Goal: Task Accomplishment & Management: Use online tool/utility

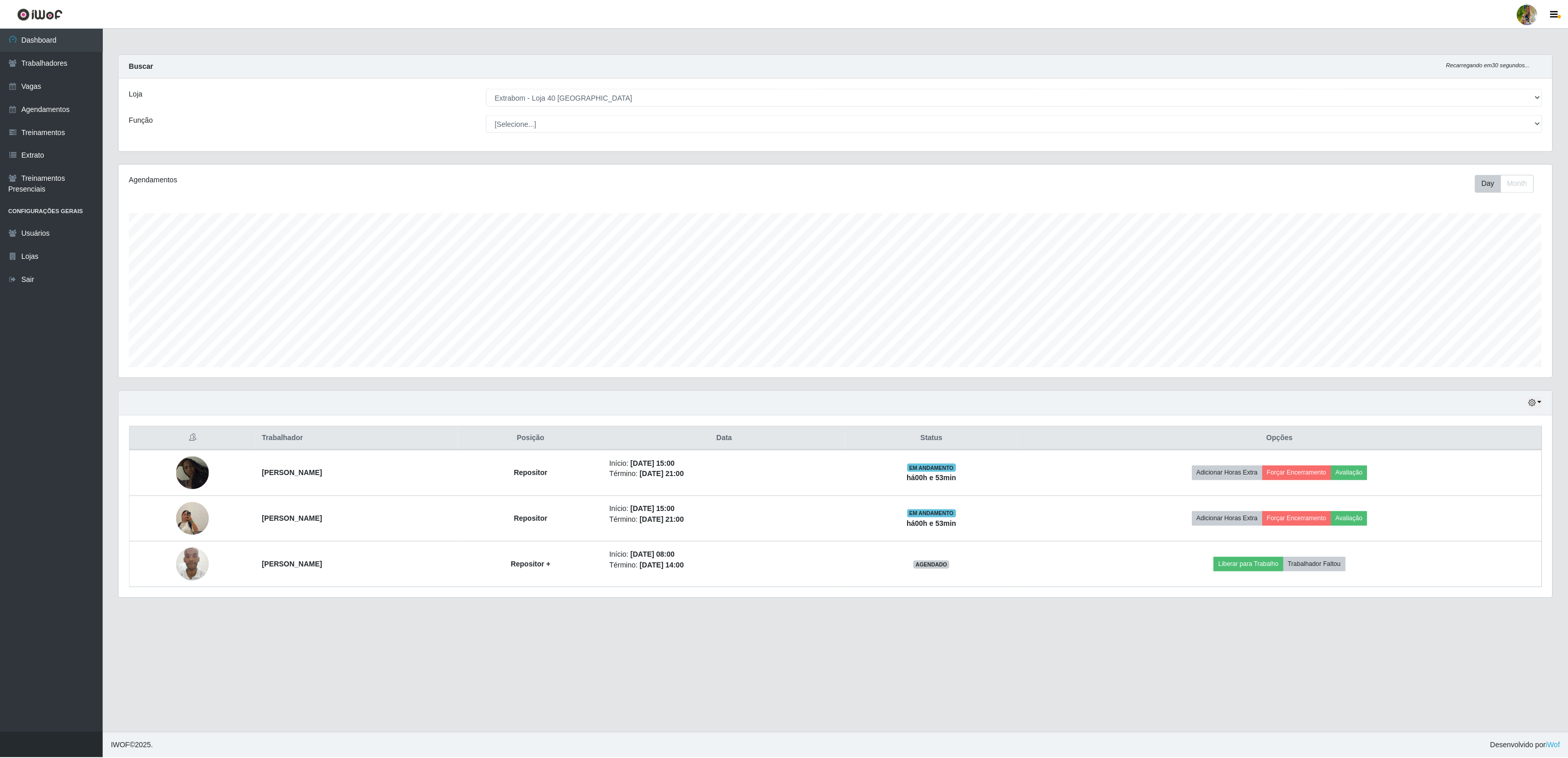
scroll to position [214, 1434]
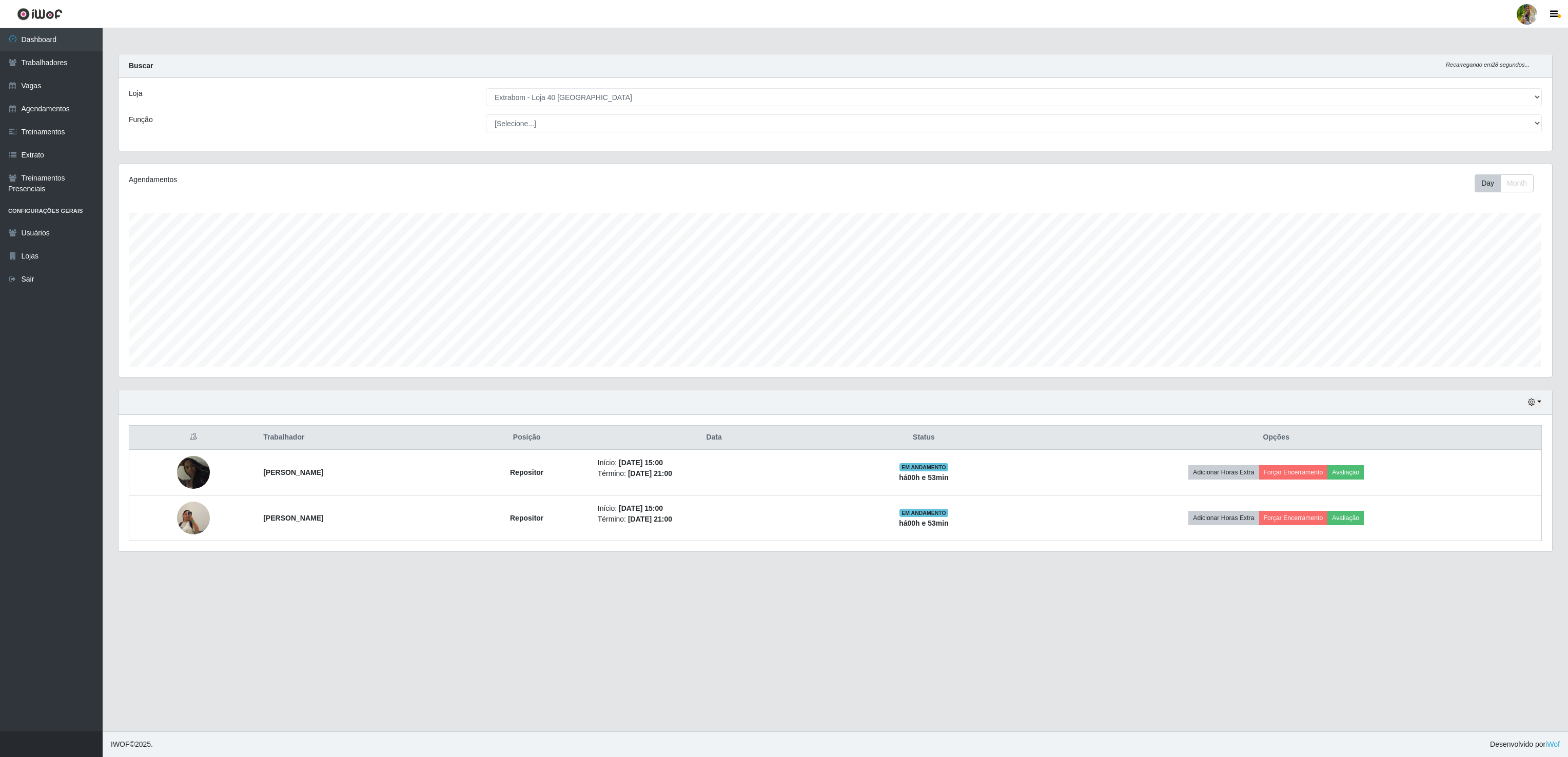
click at [597, 98] on select "[Selecione...] Atacado Vem - [GEOGRAPHIC_DATA] 30 Laranjeiras Velha Atacado Vem…" at bounding box center [1013, 97] width 1056 height 18
click at [486, 89] on select "[Selecione...] Atacado Vem - [GEOGRAPHIC_DATA] 30 Laranjeiras Velha Atacado Vem…" at bounding box center [1013, 97] width 1056 height 18
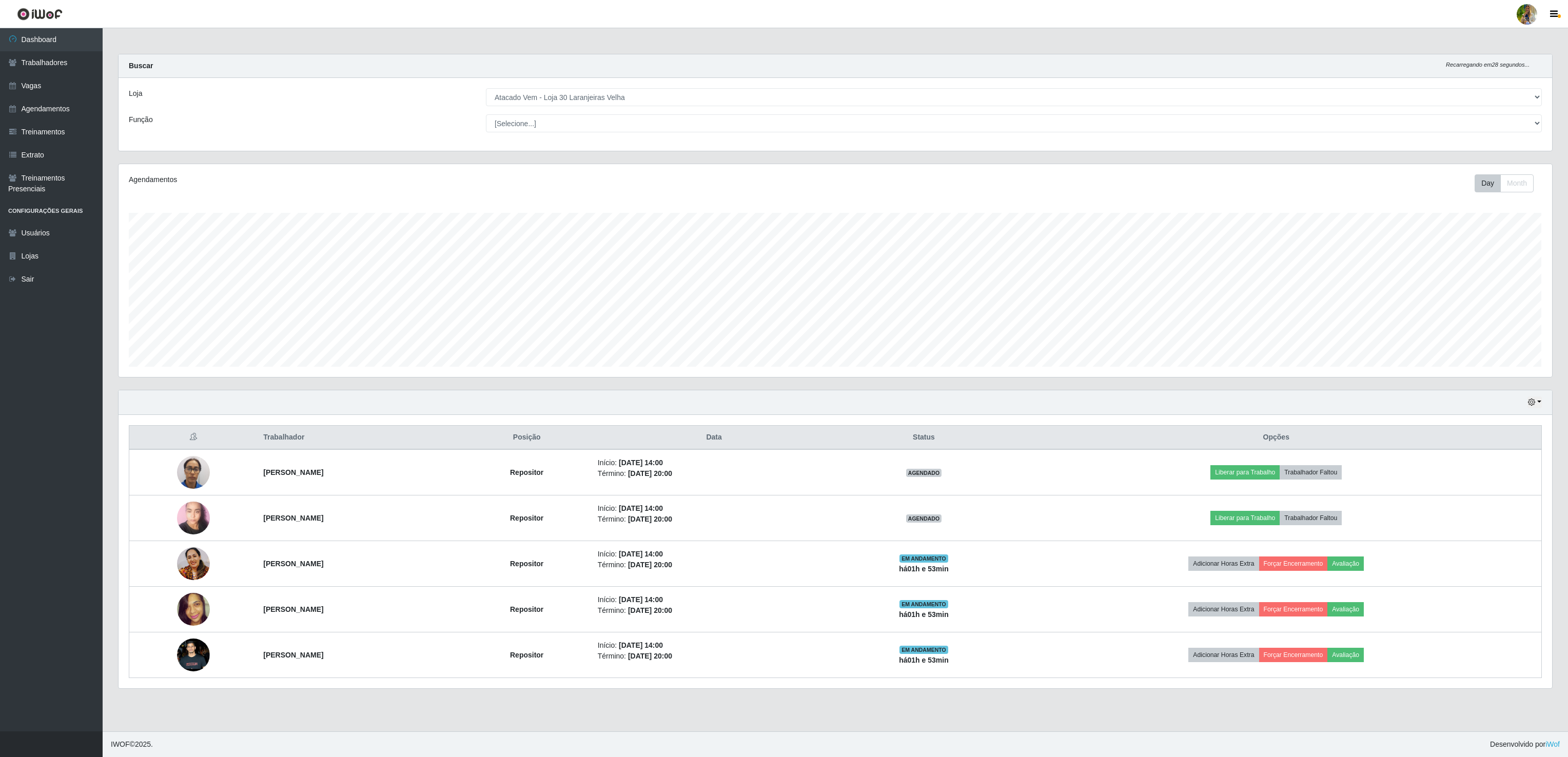
click at [603, 100] on select "[Selecione...] Atacado Vem - [GEOGRAPHIC_DATA] 30 Laranjeiras Velha Atacado Vem…" at bounding box center [1013, 97] width 1056 height 18
drag, startPoint x: 656, startPoint y: 94, endPoint x: 651, endPoint y: 102, distance: 9.4
click at [656, 94] on select "[Selecione...] Atacado Vem - [GEOGRAPHIC_DATA] 30 Laranjeiras Velha Atacado Vem…" at bounding box center [1013, 97] width 1056 height 18
click at [486, 89] on select "[Selecione...] Atacado Vem - [GEOGRAPHIC_DATA] 30 Laranjeiras Velha Atacado Vem…" at bounding box center [1013, 97] width 1056 height 18
click at [636, 96] on select "[Selecione...] Atacado Vem - [GEOGRAPHIC_DATA] 30 Laranjeiras Velha Atacado Vem…" at bounding box center [1013, 97] width 1056 height 18
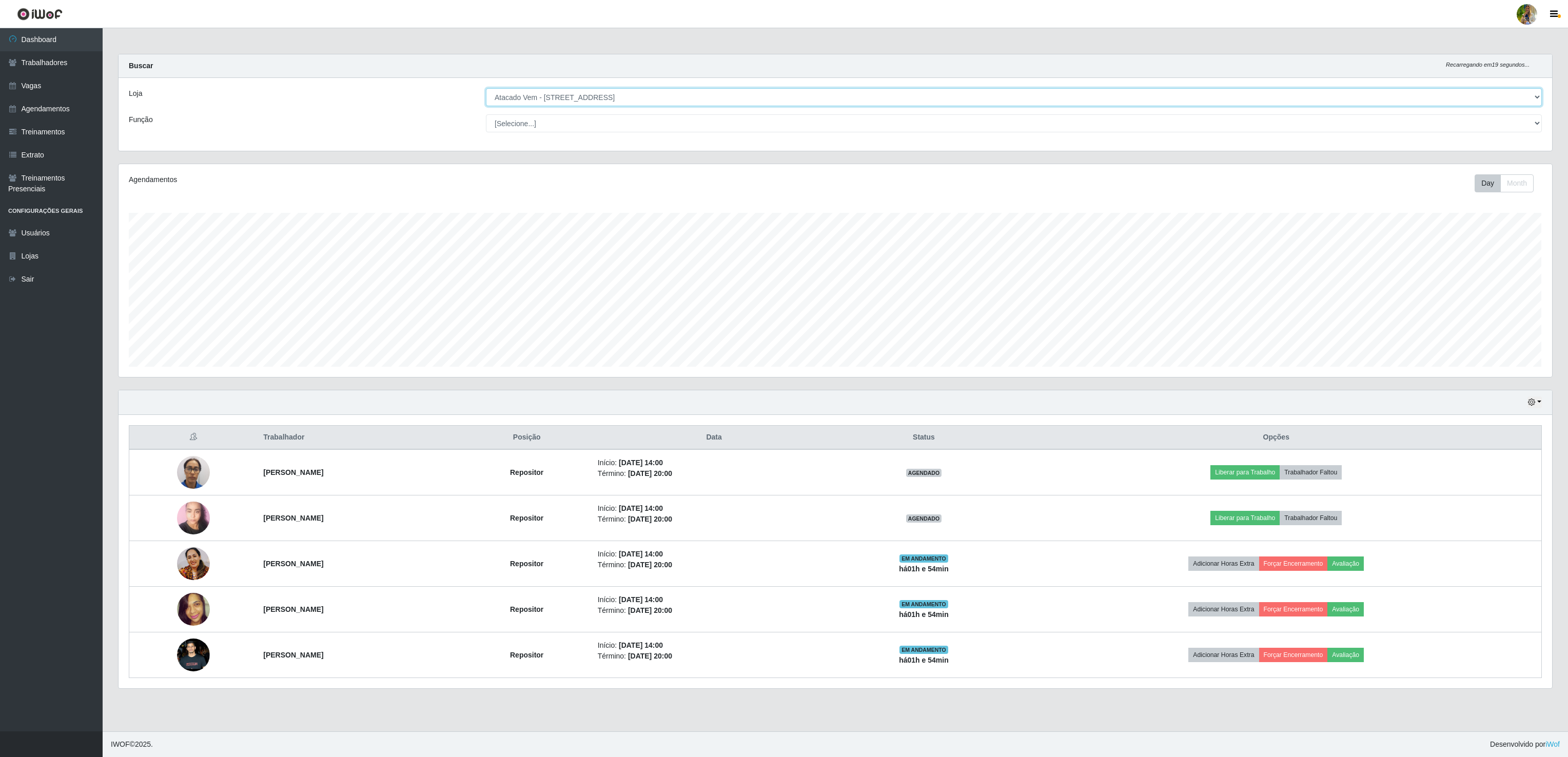
click at [486, 89] on select "[Selecione...] Atacado Vem - [GEOGRAPHIC_DATA] 30 Laranjeiras Velha Atacado Vem…" at bounding box center [1013, 97] width 1056 height 18
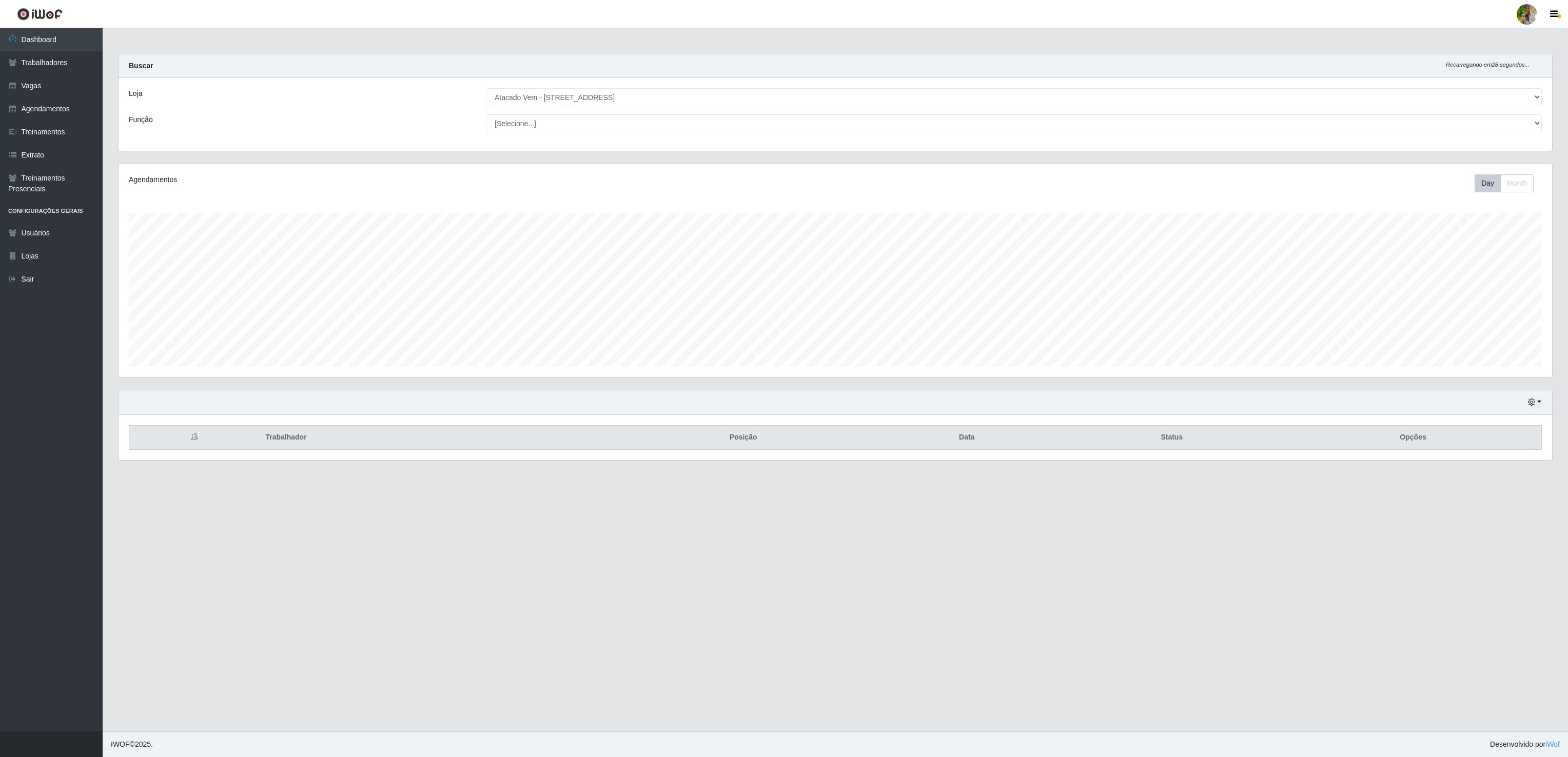
click at [649, 108] on div "Loja [Selecione...] Atacado Vem - [GEOGRAPHIC_DATA] 30 Laranjeiras Velha Atacad…" at bounding box center [835, 114] width 1433 height 73
click at [643, 100] on select "[Selecione...] Atacado Vem - [GEOGRAPHIC_DATA] 30 Laranjeiras Velha Atacado Vem…" at bounding box center [1013, 97] width 1056 height 18
click at [486, 89] on select "[Selecione...] Atacado Vem - [GEOGRAPHIC_DATA] 30 Laranjeiras Velha Atacado Vem…" at bounding box center [1013, 97] width 1056 height 18
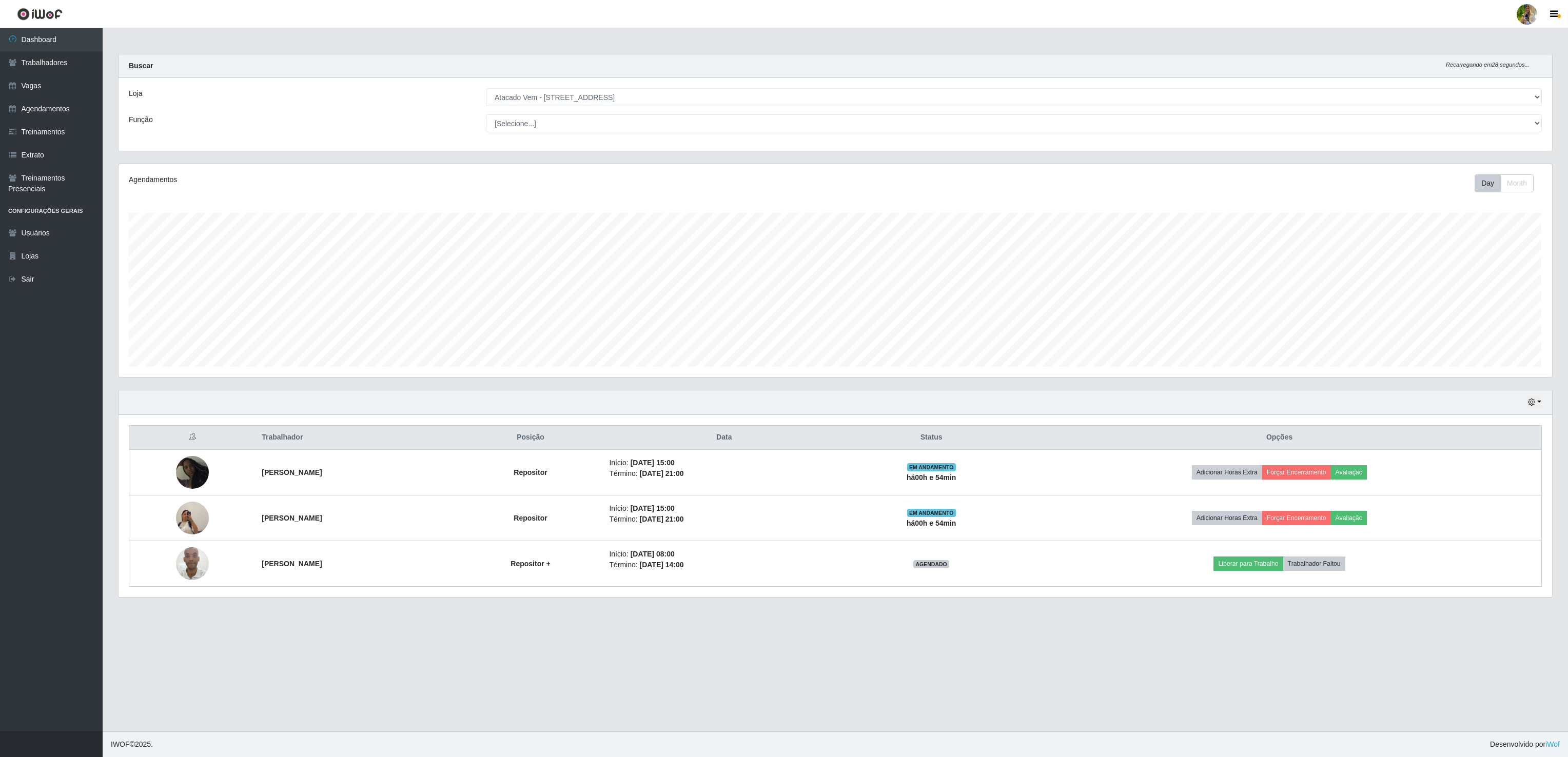
click at [560, 87] on div "Loja [Selecione...] Atacado Vem - [GEOGRAPHIC_DATA] 30 Laranjeiras Velha Atacad…" at bounding box center [835, 114] width 1433 height 73
click at [573, 77] on div "Buscar Recarregando em 27 segundos..." at bounding box center [835, 66] width 1433 height 24
click at [573, 96] on select "[Selecione...] Atacado Vem - [GEOGRAPHIC_DATA] 30 Laranjeiras Velha Atacado Vem…" at bounding box center [1013, 97] width 1056 height 18
click at [486, 89] on select "[Selecione...] Atacado Vem - [GEOGRAPHIC_DATA] 30 Laranjeiras Velha Atacado Vem…" at bounding box center [1013, 97] width 1056 height 18
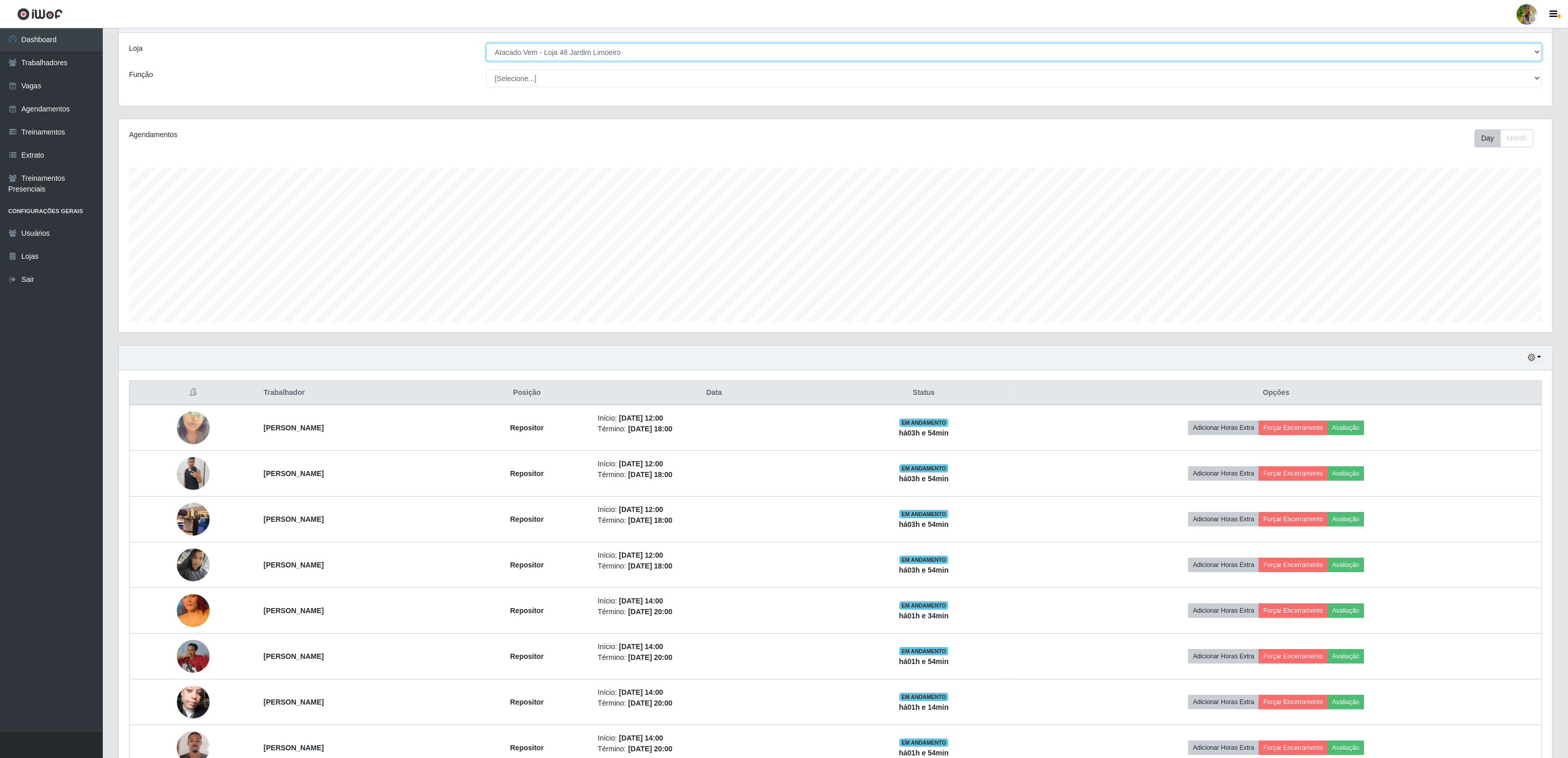
scroll to position [10, 0]
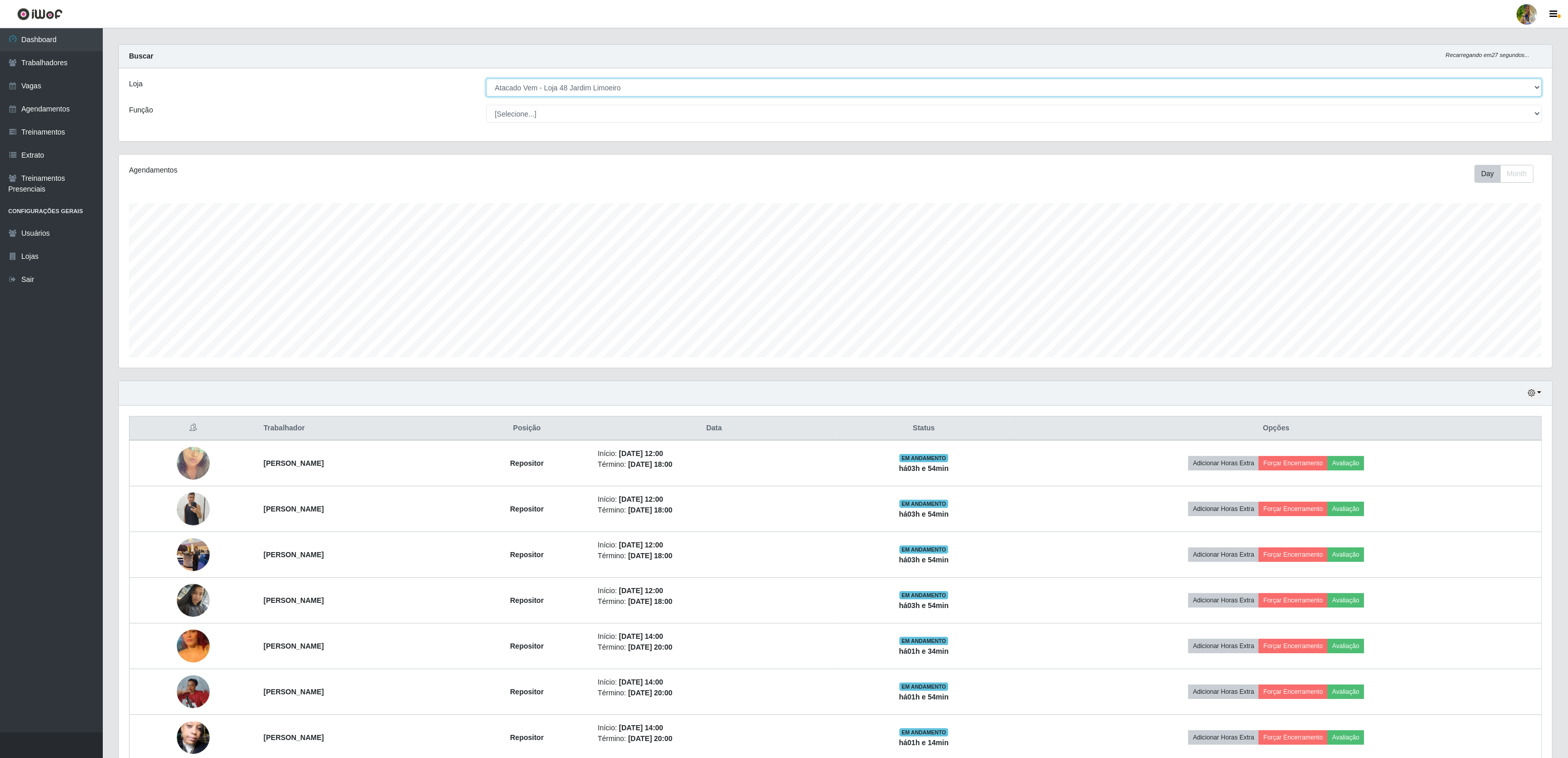
click at [617, 87] on select "[Selecione...] Atacado Vem - [GEOGRAPHIC_DATA] 30 Laranjeiras Velha Atacado Vem…" at bounding box center [1013, 88] width 1055 height 18
click at [486, 89] on select "[Selecione...] Atacado Vem - [GEOGRAPHIC_DATA] 30 Laranjeiras Velha Atacado Vem…" at bounding box center [1013, 88] width 1055 height 18
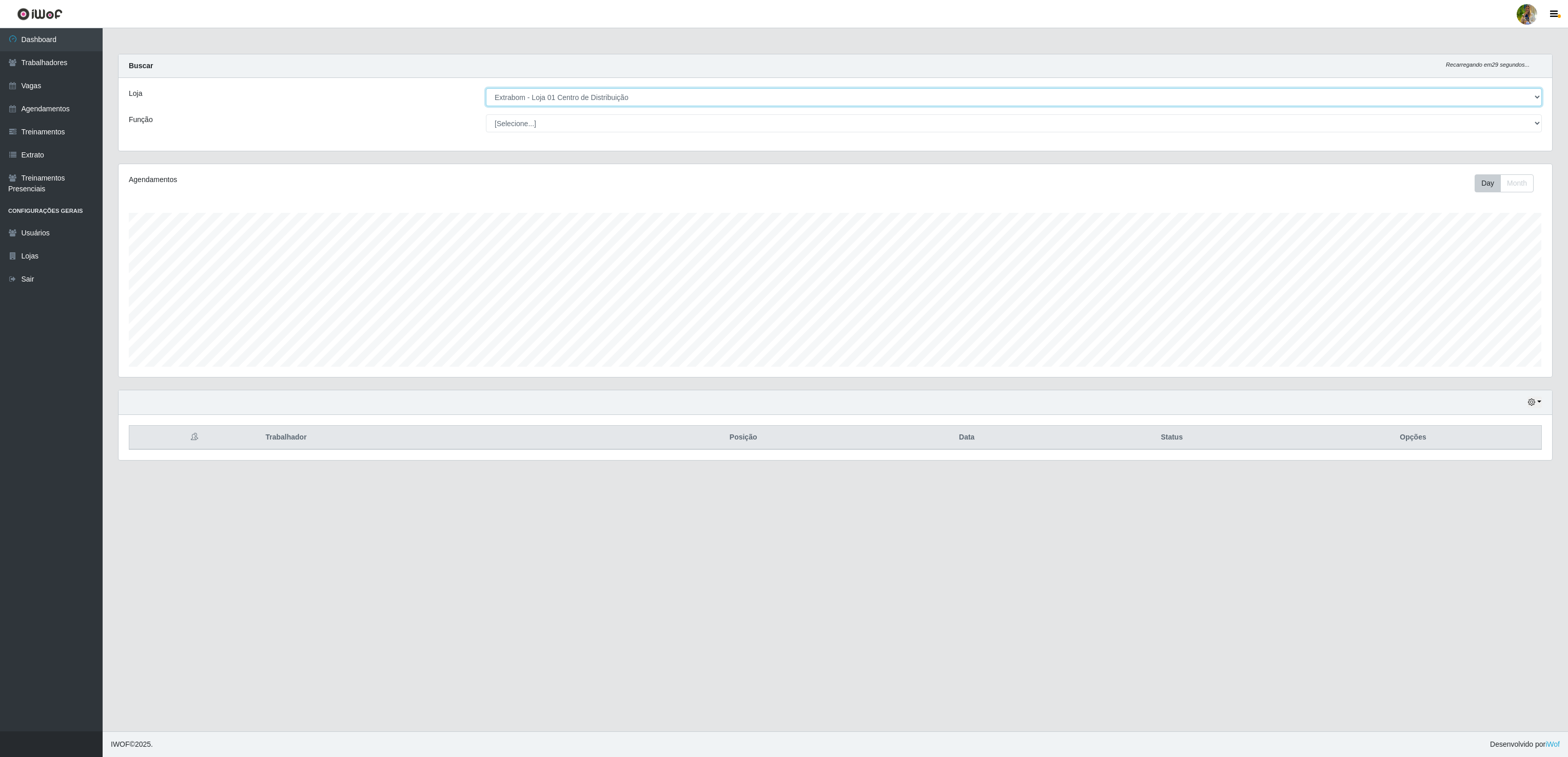
click at [616, 100] on select "[Selecione...] Atacado Vem - [GEOGRAPHIC_DATA] 30 Laranjeiras Velha Atacado Vem…" at bounding box center [1013, 97] width 1056 height 18
click at [486, 89] on select "[Selecione...] Atacado Vem - [GEOGRAPHIC_DATA] 30 Laranjeiras Velha Atacado Vem…" at bounding box center [1013, 97] width 1056 height 18
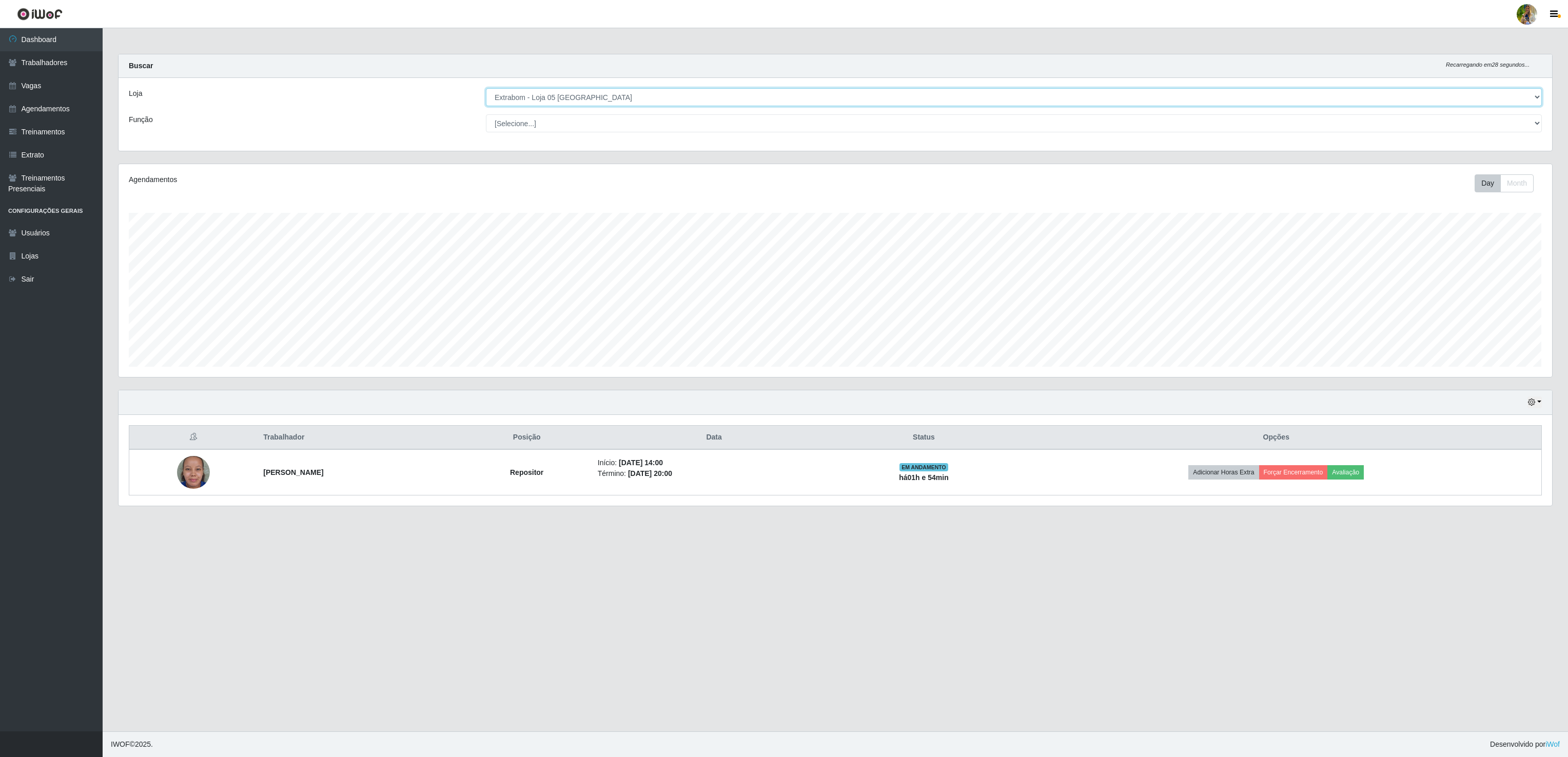
click at [606, 96] on select "[Selecione...] Atacado Vem - [GEOGRAPHIC_DATA] 30 Laranjeiras Velha Atacado Vem…" at bounding box center [1013, 97] width 1056 height 18
click at [486, 89] on select "[Selecione...] Atacado Vem - [GEOGRAPHIC_DATA] 30 Laranjeiras Velha Atacado Vem…" at bounding box center [1013, 97] width 1056 height 18
click at [626, 96] on select "[Selecione...] Atacado Vem - [GEOGRAPHIC_DATA] 30 Laranjeiras Velha Atacado Vem…" at bounding box center [1013, 97] width 1056 height 18
click at [486, 89] on select "[Selecione...] Atacado Vem - [GEOGRAPHIC_DATA] 30 Laranjeiras Velha Atacado Vem…" at bounding box center [1013, 97] width 1056 height 18
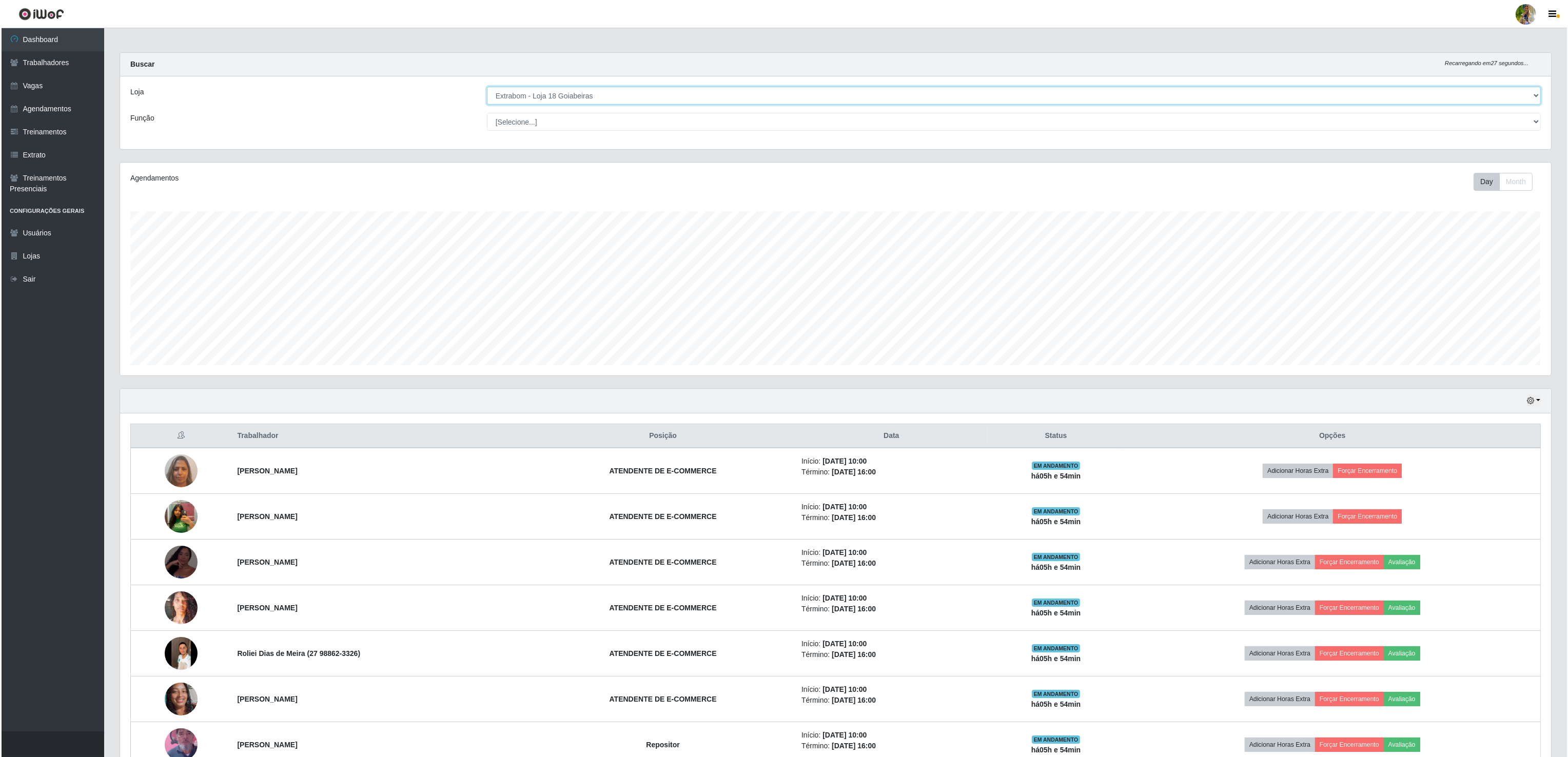
scroll to position [0, 0]
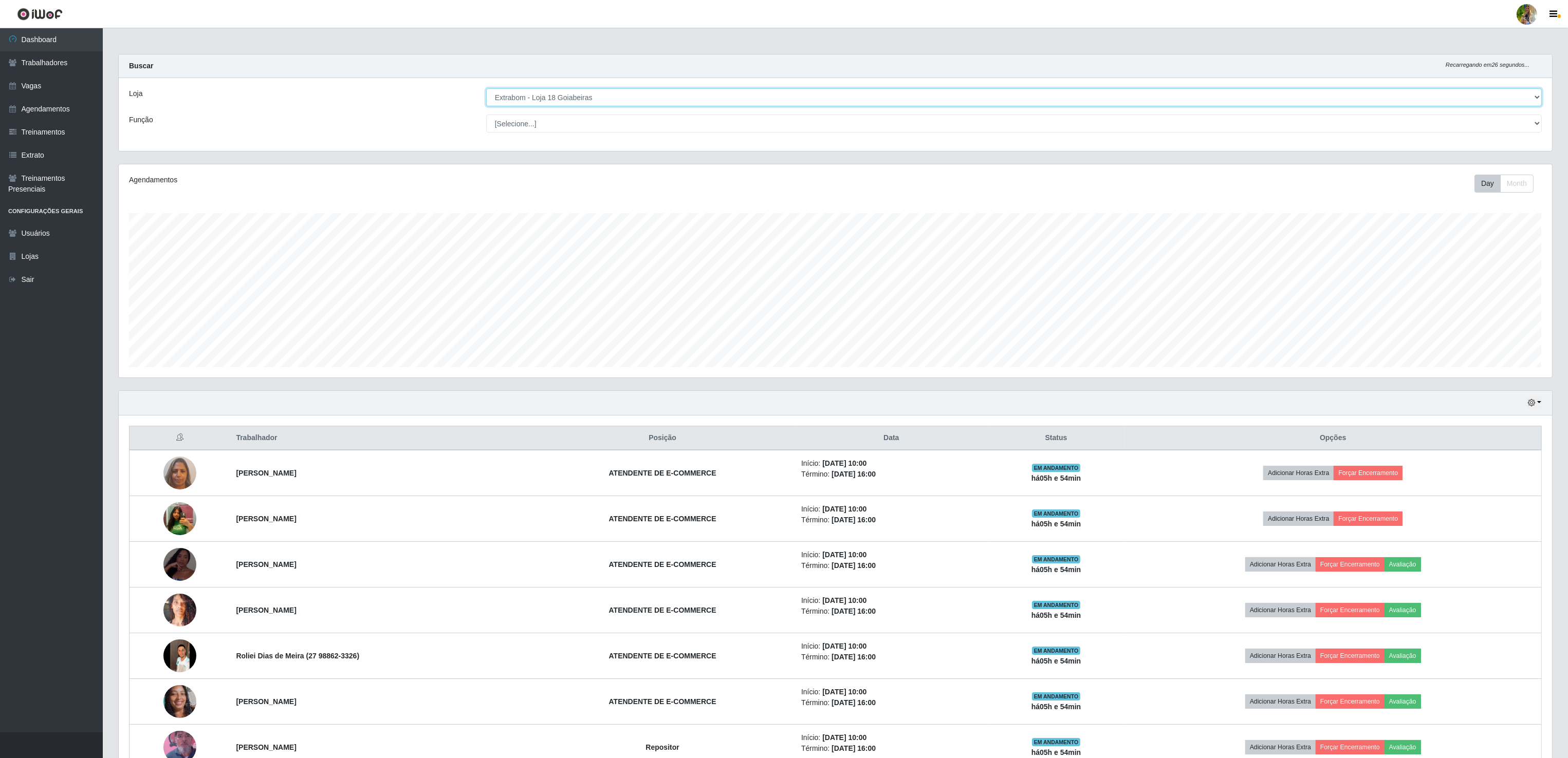
click at [605, 102] on select "[Selecione...] Atacado Vem - [GEOGRAPHIC_DATA] 30 Laranjeiras Velha Atacado Vem…" at bounding box center [1013, 97] width 1055 height 18
click at [486, 89] on select "[Selecione...] Atacado Vem - [GEOGRAPHIC_DATA] 30 Laranjeiras Velha Atacado Vem…" at bounding box center [1013, 97] width 1055 height 18
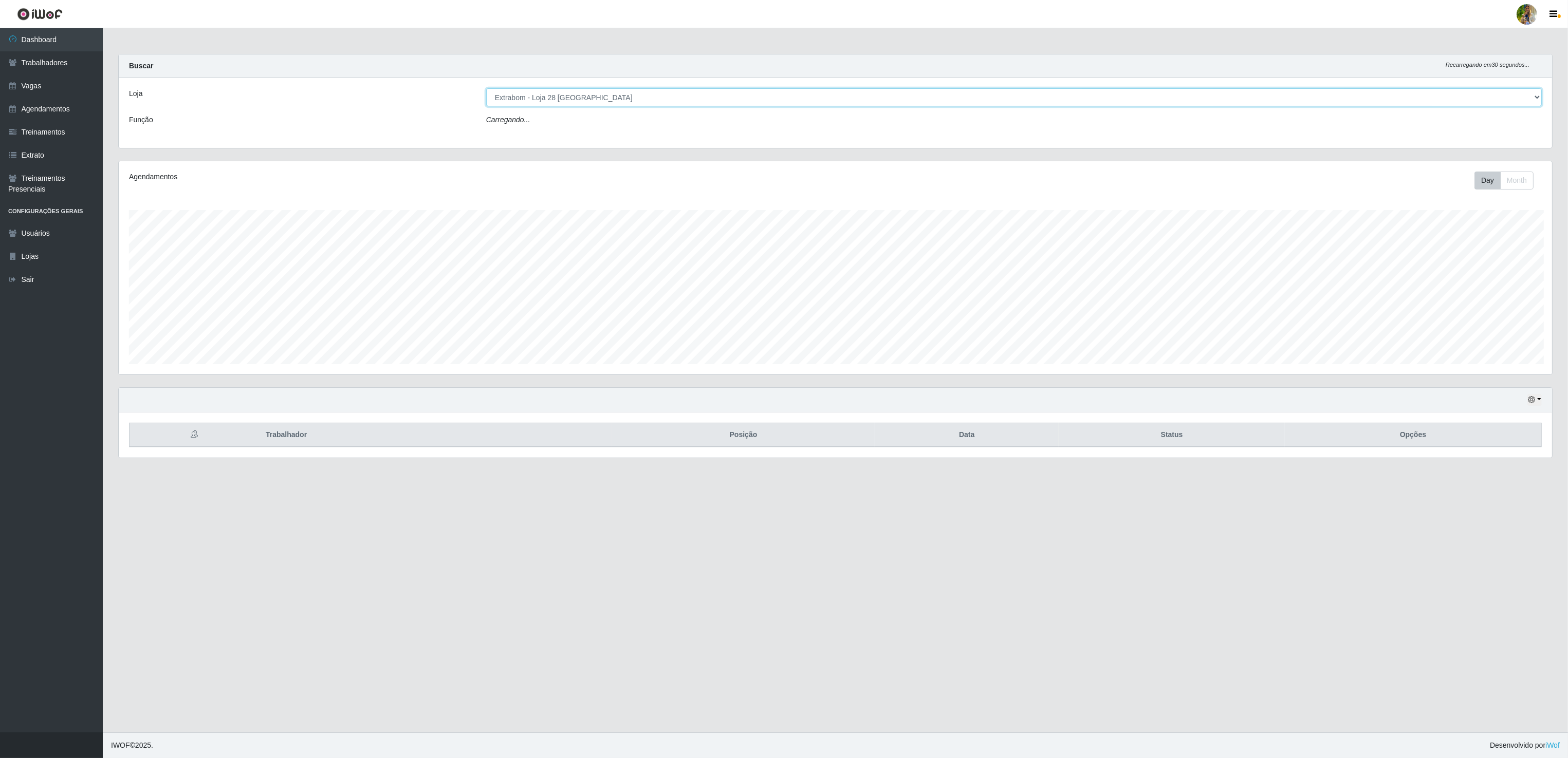
scroll to position [214, 1434]
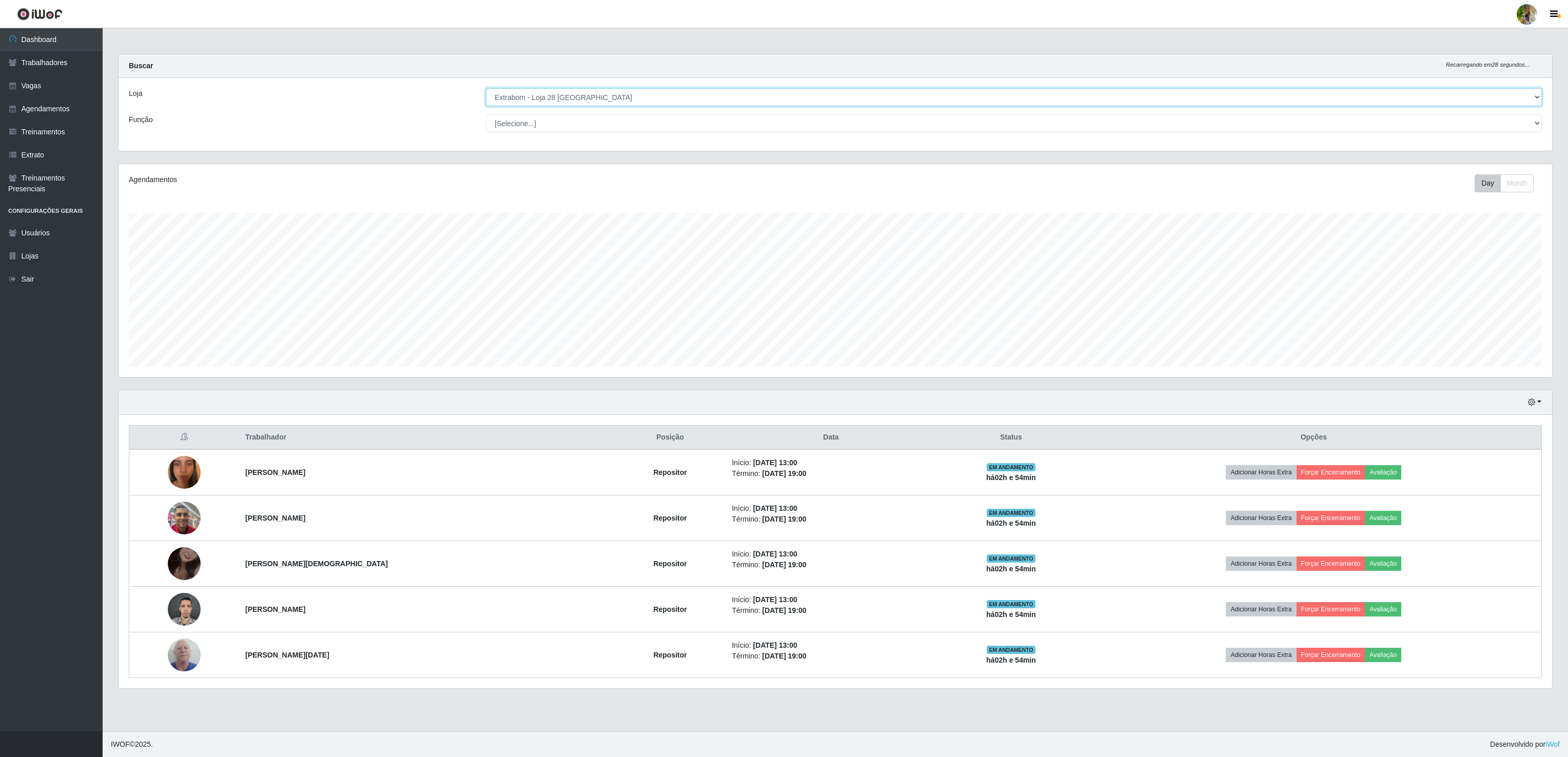
click at [581, 90] on select "[Selecione...] Atacado Vem - [GEOGRAPHIC_DATA] 30 Laranjeiras Velha Atacado Vem…" at bounding box center [1013, 97] width 1056 height 18
click at [486, 89] on select "[Selecione...] Atacado Vem - [GEOGRAPHIC_DATA] 30 Laranjeiras Velha Atacado Vem…" at bounding box center [1013, 97] width 1056 height 18
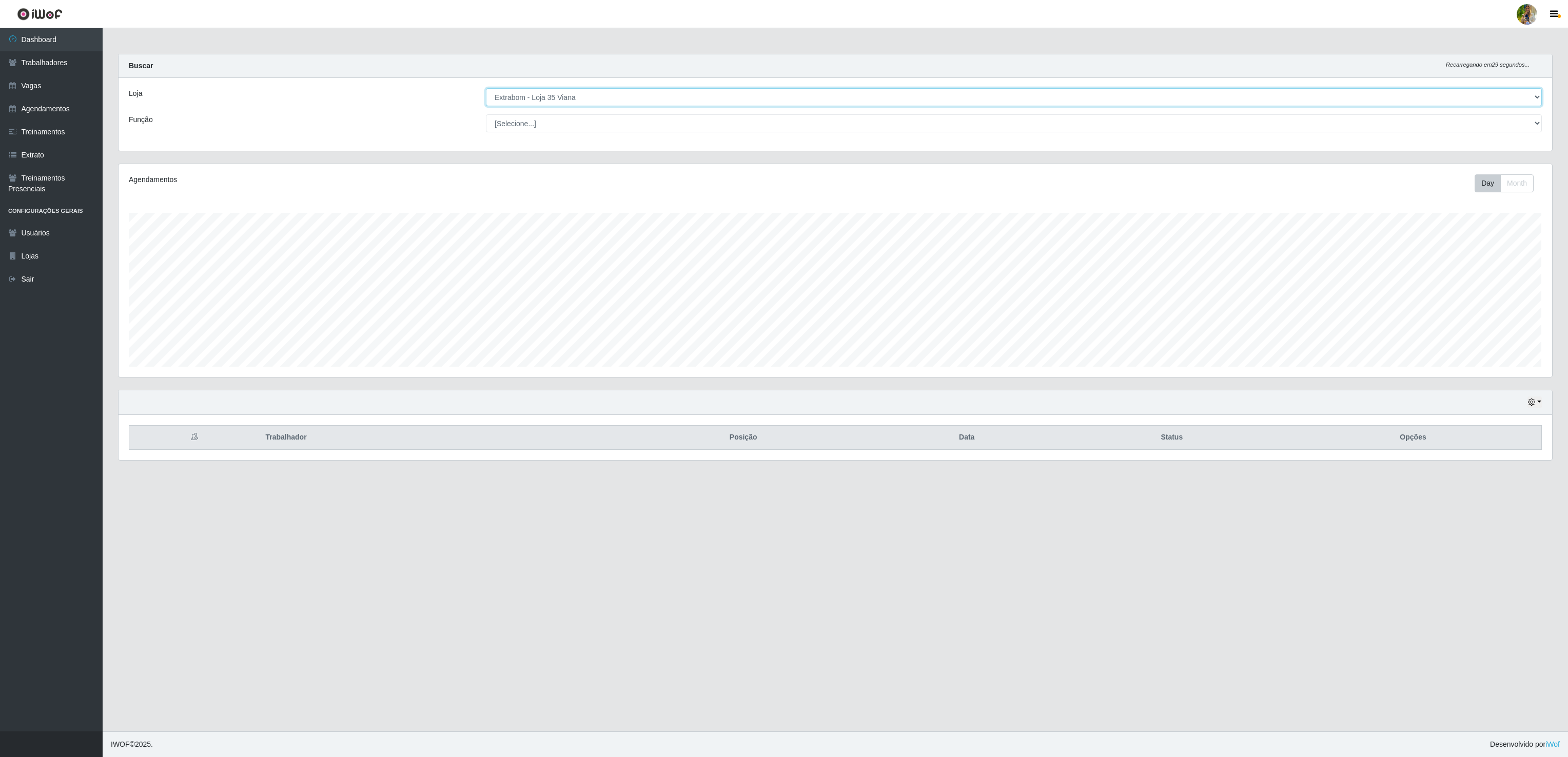
click at [568, 101] on select "[Selecione...] Atacado Vem - [GEOGRAPHIC_DATA] 30 Laranjeiras Velha Atacado Vem…" at bounding box center [1013, 97] width 1056 height 18
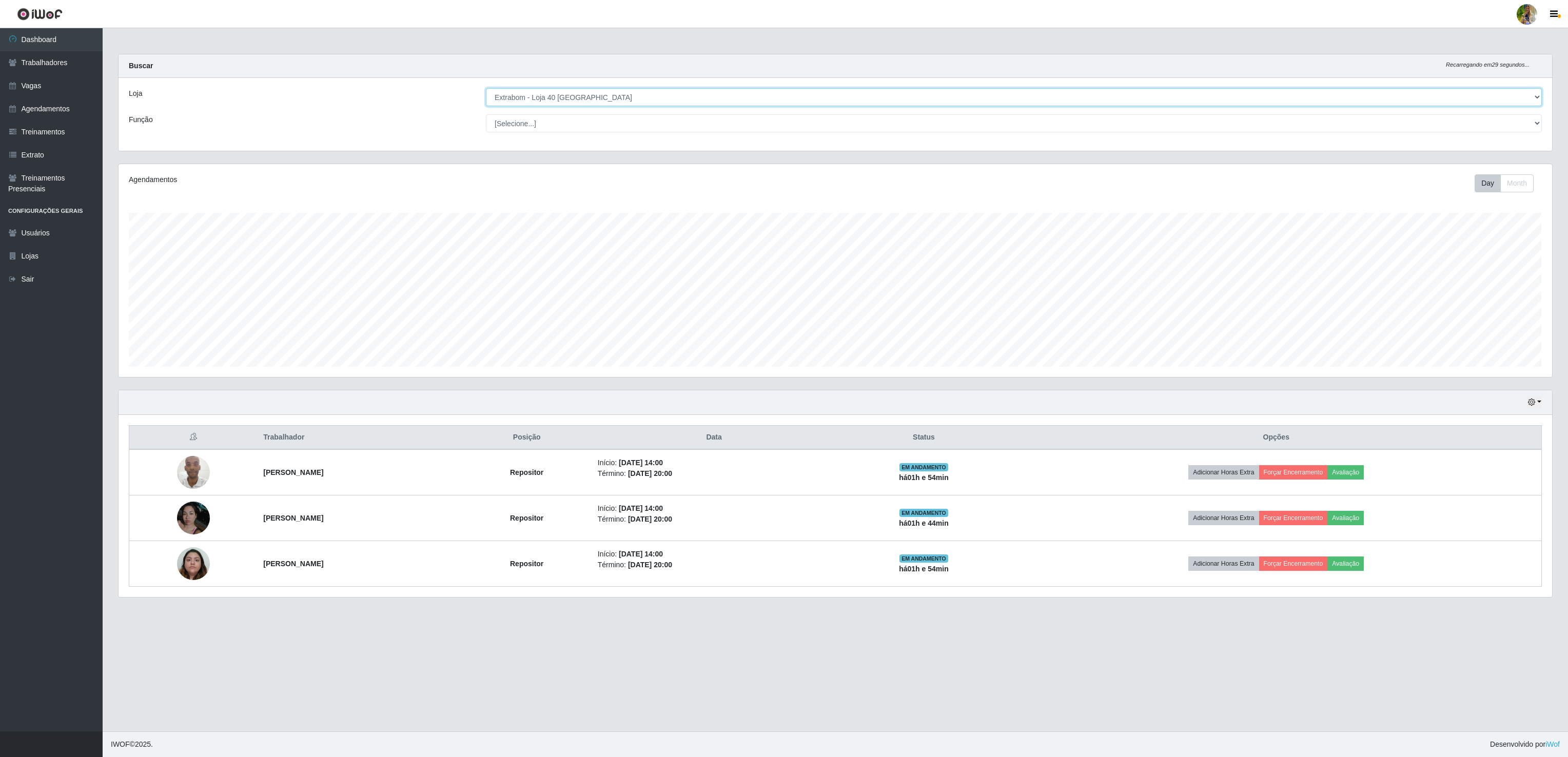
click at [486, 89] on select "[Selecione...] Atacado Vem - [GEOGRAPHIC_DATA] 30 Laranjeiras Velha Atacado Vem…" at bounding box center [1013, 97] width 1056 height 18
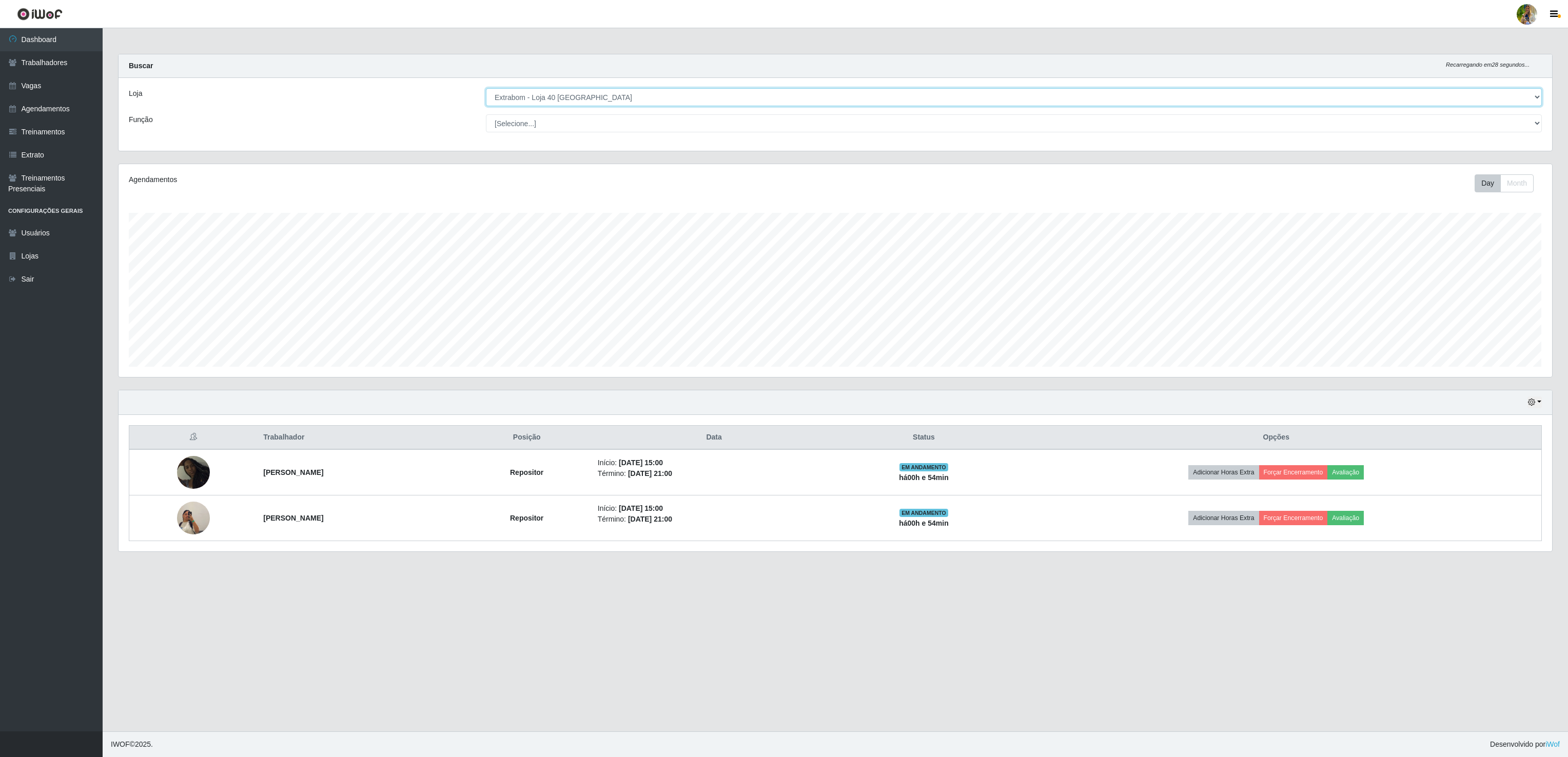
click at [597, 98] on select "[Selecione...] Atacado Vem - [GEOGRAPHIC_DATA] 30 Laranjeiras Velha Atacado Vem…" at bounding box center [1013, 97] width 1056 height 18
click at [486, 89] on select "[Selecione...] Atacado Vem - [GEOGRAPHIC_DATA] 30 Laranjeiras Velha Atacado Vem…" at bounding box center [1013, 97] width 1056 height 18
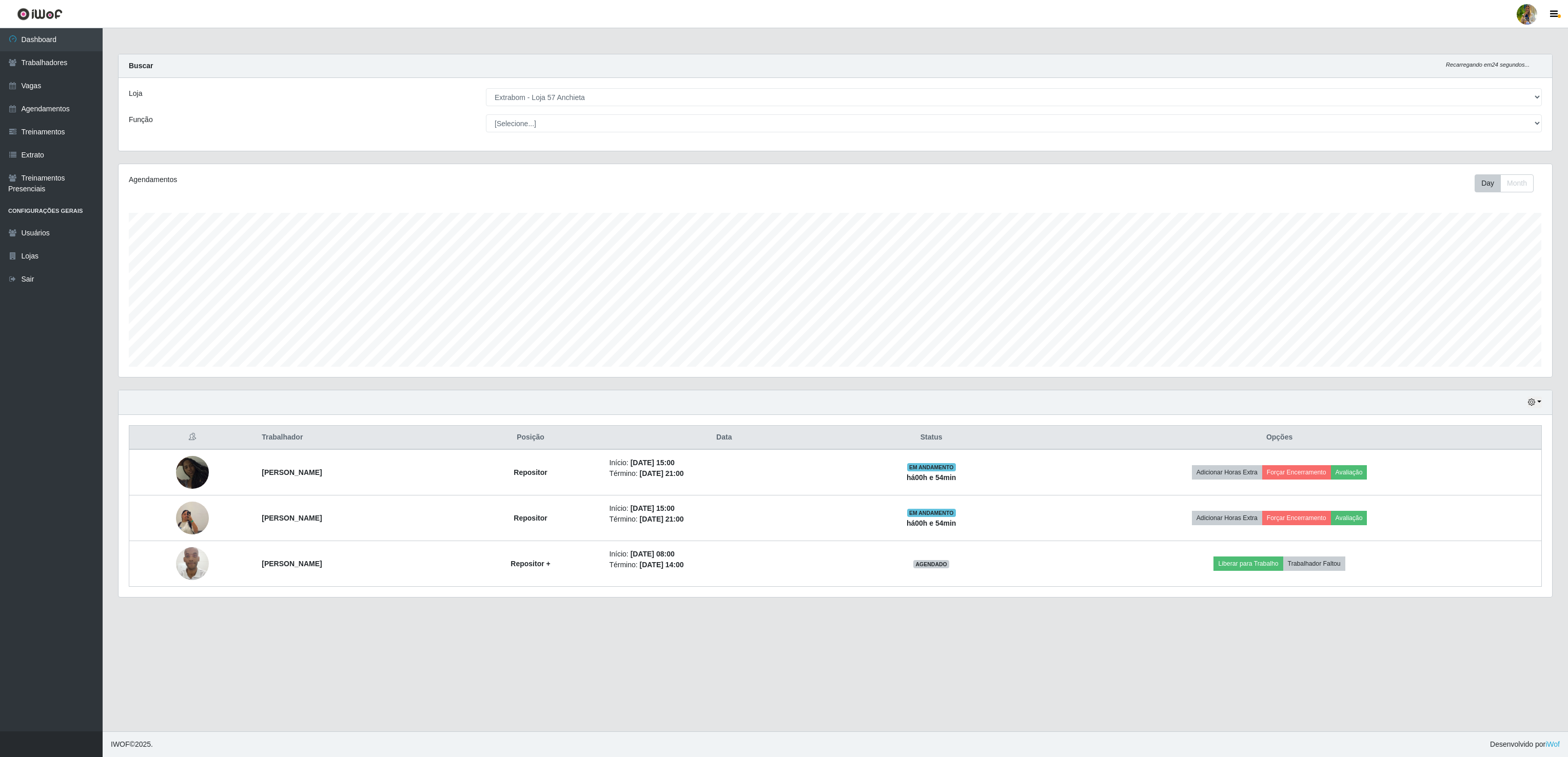
drag, startPoint x: 1149, startPoint y: 75, endPoint x: 1138, endPoint y: 80, distance: 12.1
click at [1150, 75] on div "Buscar Recarregando em 24 segundos..." at bounding box center [835, 66] width 1433 height 24
click at [1077, 96] on select "[Selecione...] Atacado Vem - [GEOGRAPHIC_DATA] 30 Laranjeiras Velha Atacado Vem…" at bounding box center [1013, 97] width 1056 height 18
click at [486, 89] on select "[Selecione...] Atacado Vem - [GEOGRAPHIC_DATA] 30 Laranjeiras Velha Atacado Vem…" at bounding box center [1013, 97] width 1056 height 18
click at [983, 671] on main "Carregando... Buscar Recarregando em 15 segundos... Loja [Selecione...] Atacado…" at bounding box center [835, 380] width 1465 height 703
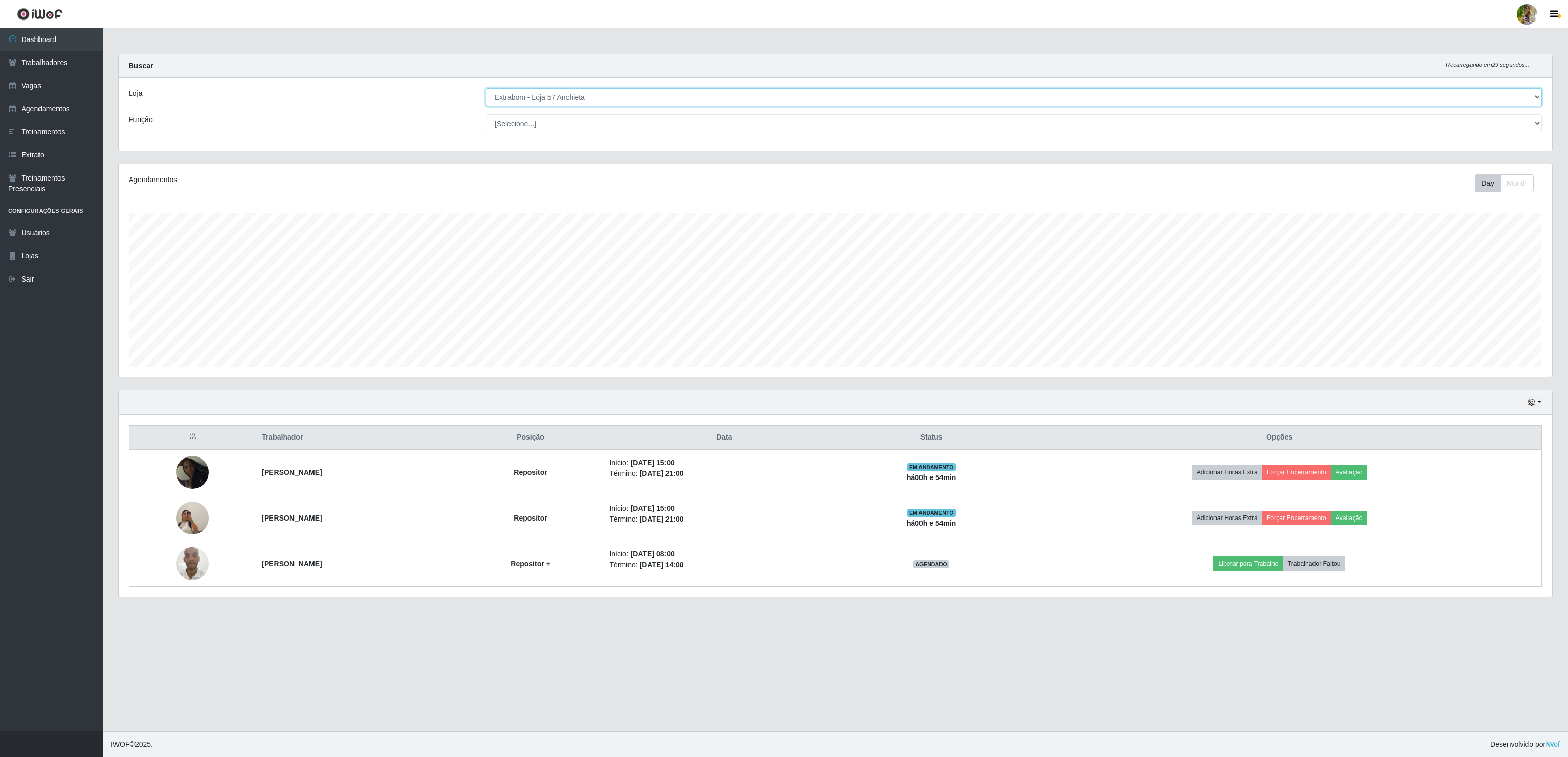
click at [684, 102] on select "[Selecione...] Atacado Vem - [GEOGRAPHIC_DATA] 30 Laranjeiras Velha Atacado Vem…" at bounding box center [1013, 97] width 1056 height 18
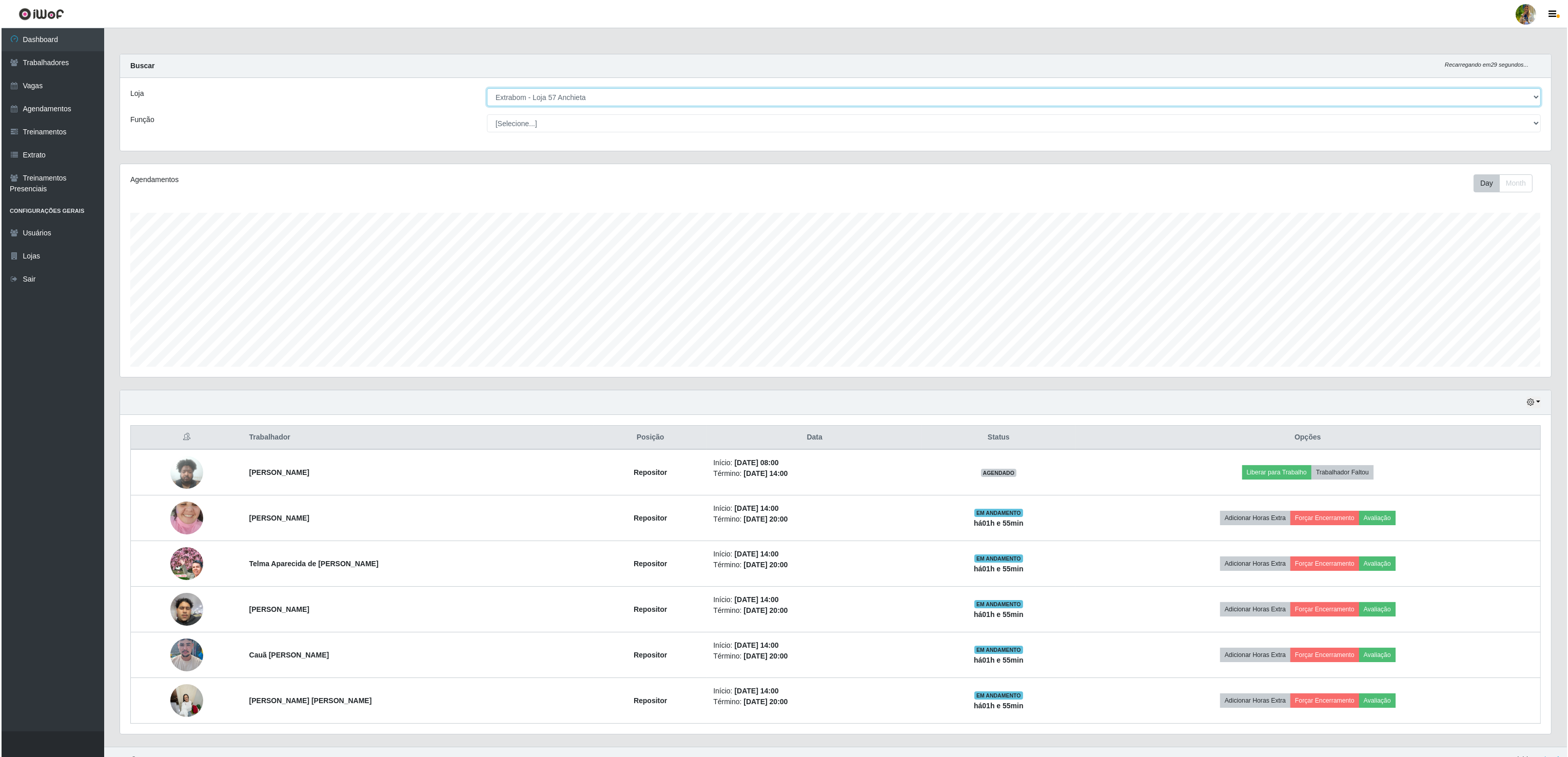
scroll to position [512728, 511658]
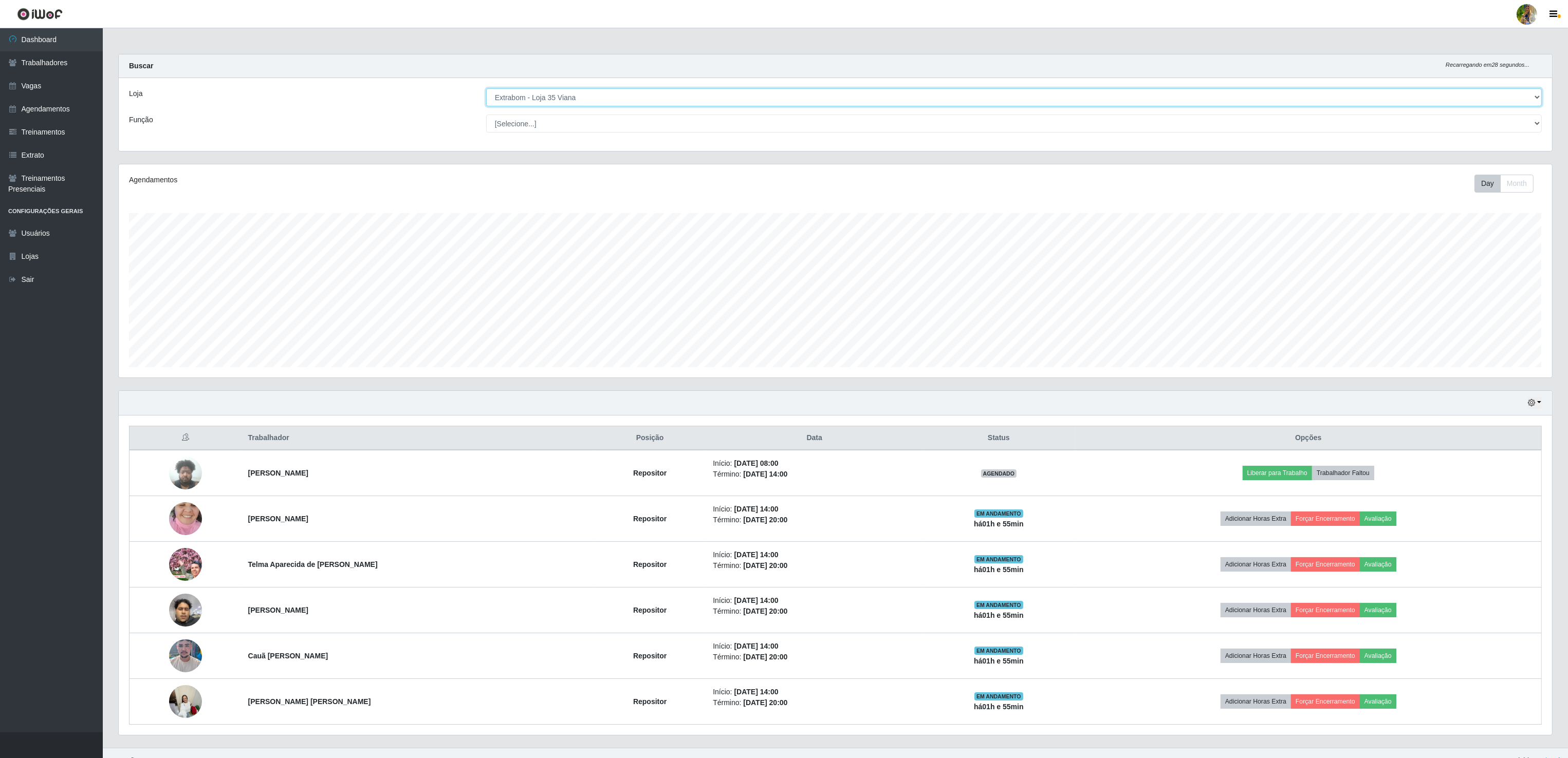
click at [486, 89] on select "[Selecione...] Atacado Vem - [GEOGRAPHIC_DATA] 30 Laranjeiras Velha Atacado Vem…" at bounding box center [1013, 97] width 1055 height 18
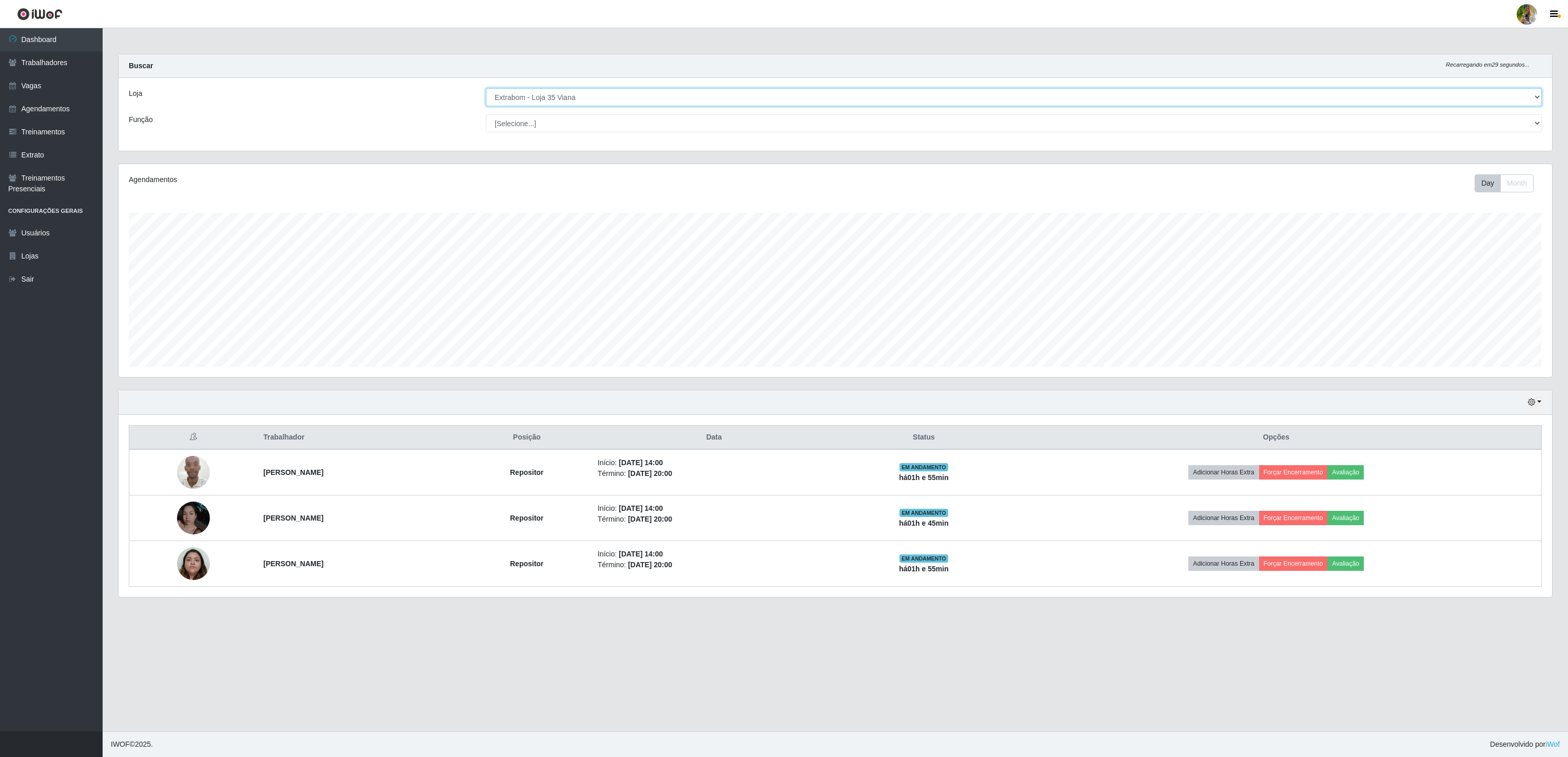
click at [563, 103] on select "[Selecione...] Atacado Vem - [GEOGRAPHIC_DATA] 30 Laranjeiras Velha Atacado Vem…" at bounding box center [1013, 97] width 1056 height 18
click at [486, 89] on select "[Selecione...] Atacado Vem - [GEOGRAPHIC_DATA] 30 Laranjeiras Velha Atacado Vem…" at bounding box center [1013, 97] width 1056 height 18
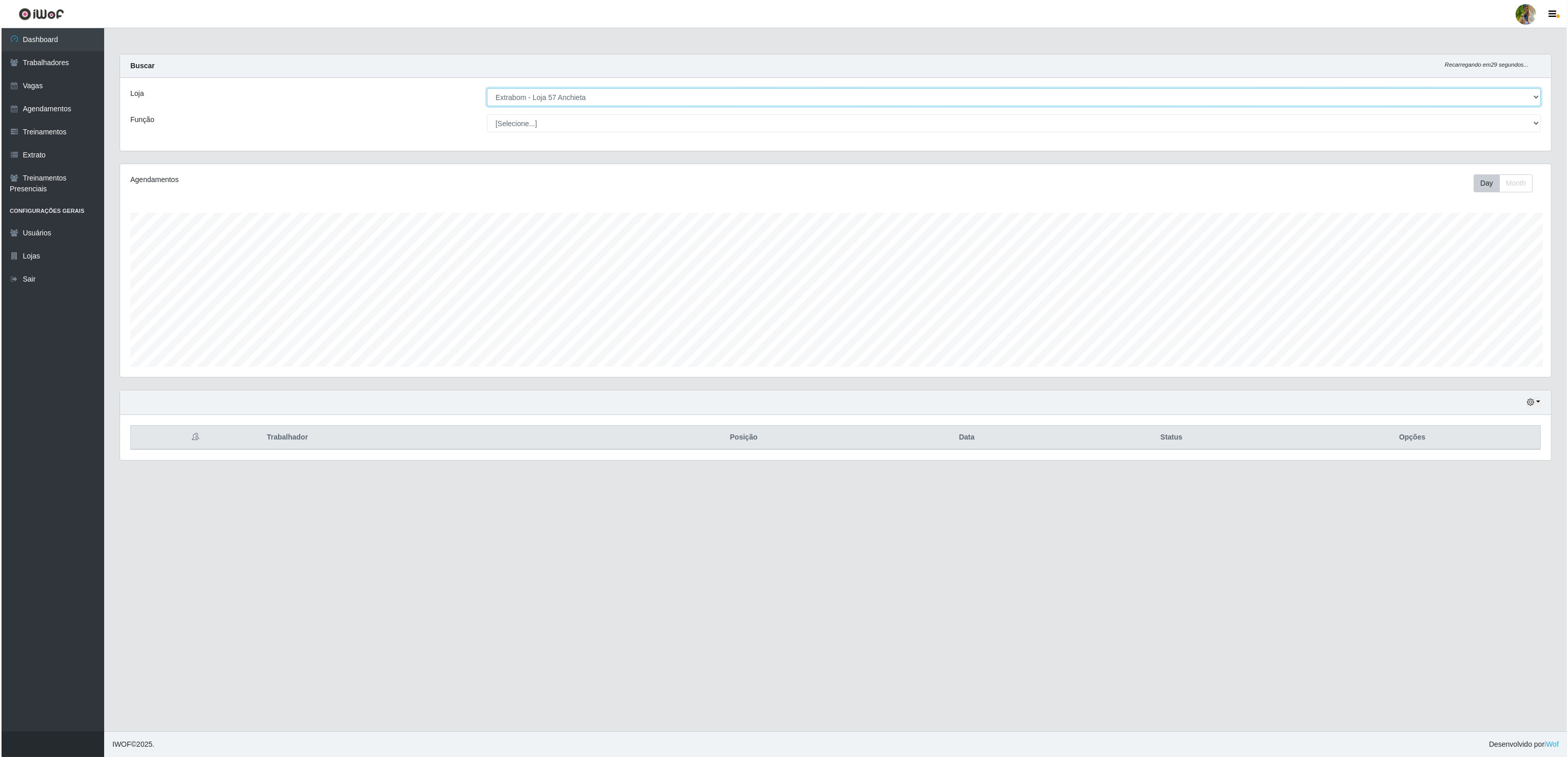
scroll to position [512728, 511658]
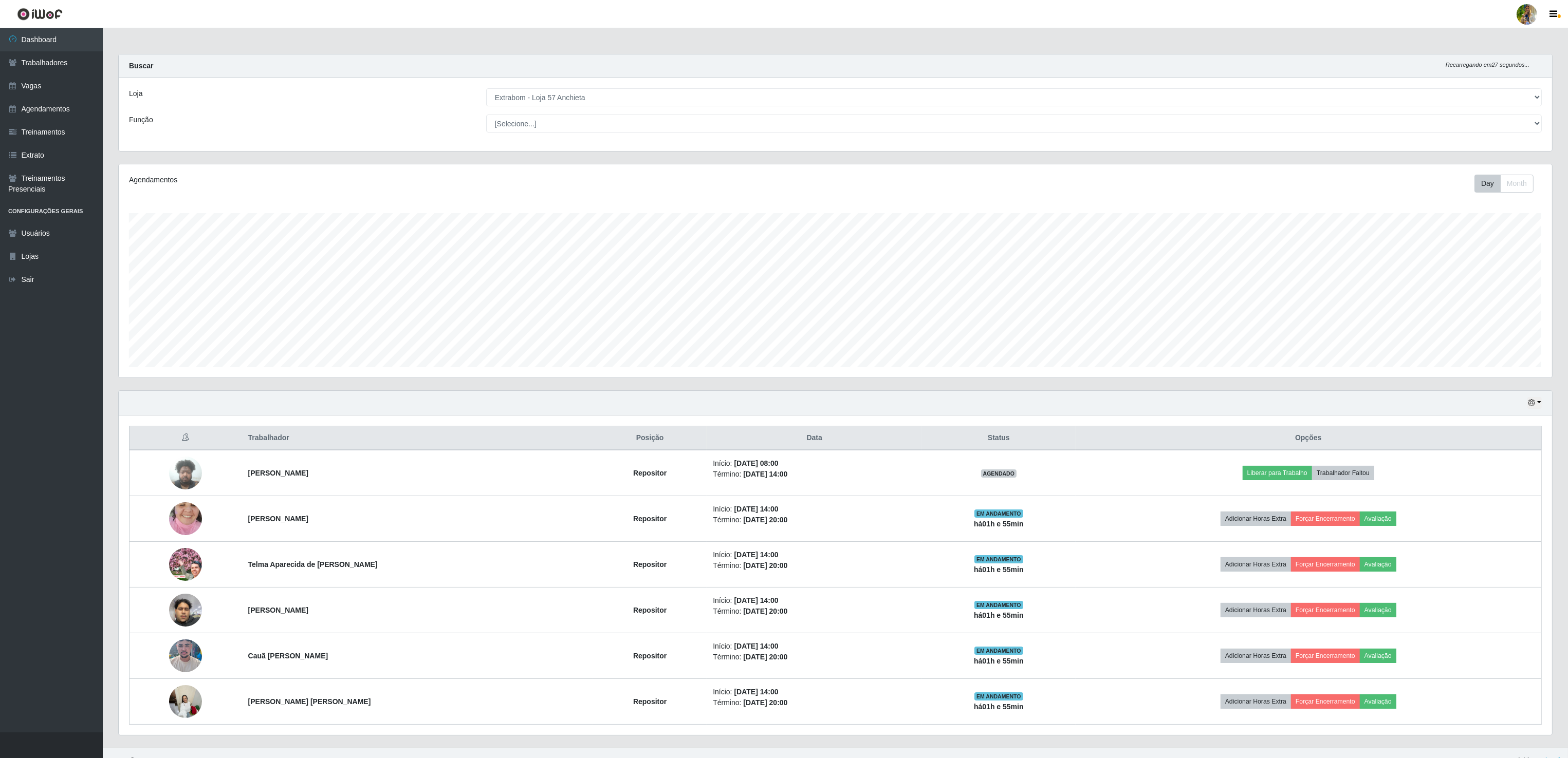
click at [687, 82] on div "Loja [Selecione...] Atacado Vem - [GEOGRAPHIC_DATA] 30 Laranjeiras Velha Atacad…" at bounding box center [835, 115] width 1433 height 73
click at [669, 89] on select "[Selecione...] Atacado Vem - [GEOGRAPHIC_DATA] 30 Laranjeiras Velha Atacado Vem…" at bounding box center [1013, 97] width 1055 height 18
click at [486, 89] on select "[Selecione...] Atacado Vem - [GEOGRAPHIC_DATA] 30 Laranjeiras Velha Atacado Vem…" at bounding box center [1013, 97] width 1055 height 18
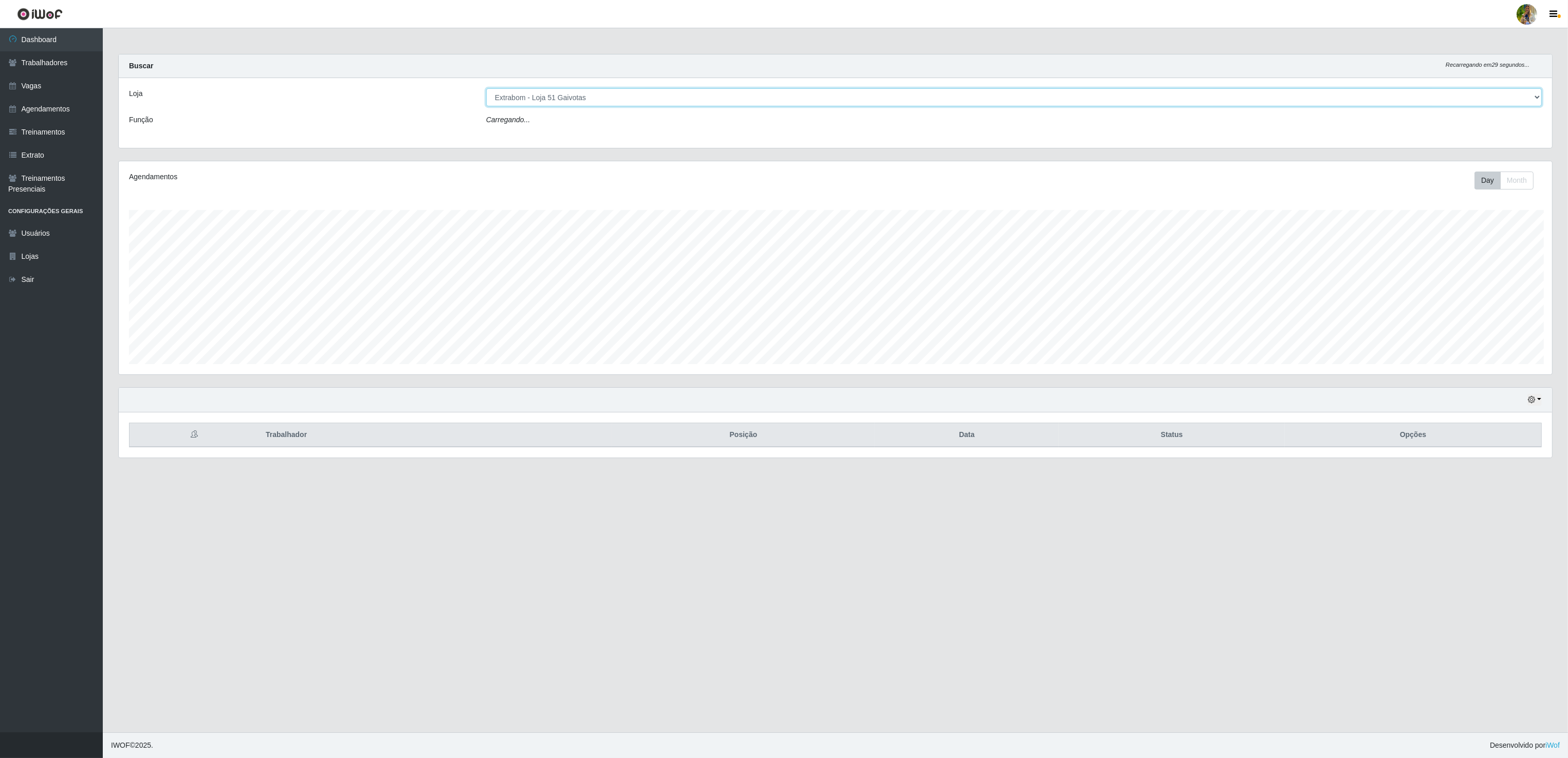
scroll to position [214, 1434]
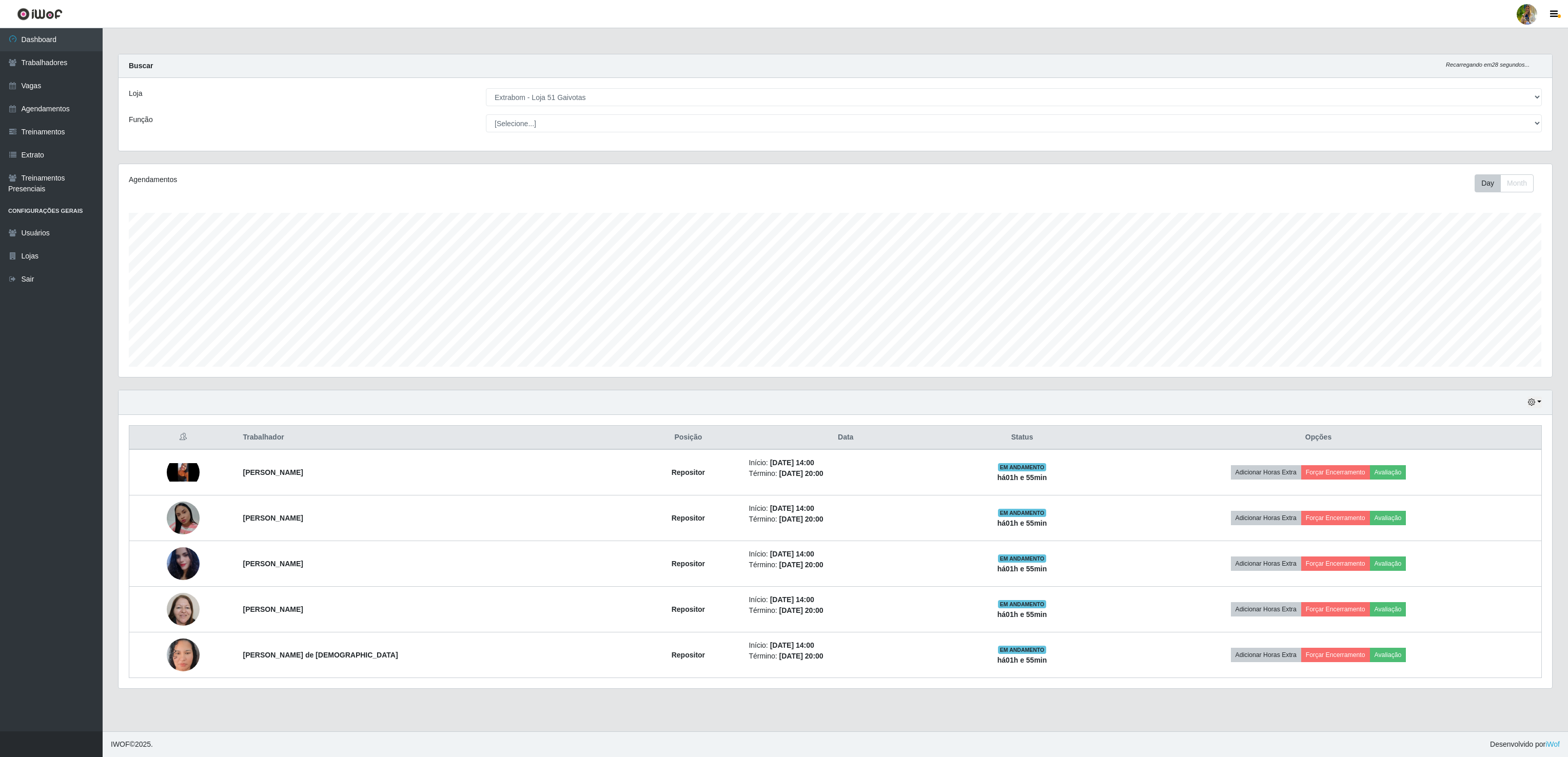
click at [536, 108] on div "Loja [Selecione...] Atacado Vem - [GEOGRAPHIC_DATA] 30 Laranjeiras Velha Atacad…" at bounding box center [835, 114] width 1433 height 73
click at [575, 90] on select "[Selecione...] Atacado Vem - [GEOGRAPHIC_DATA] 30 Laranjeiras Velha Atacado Vem…" at bounding box center [1013, 97] width 1056 height 18
select select "470"
click at [486, 89] on select "[Selecione...] Atacado Vem - [GEOGRAPHIC_DATA] 30 Laranjeiras Velha Atacado Vem…" at bounding box center [1013, 97] width 1056 height 18
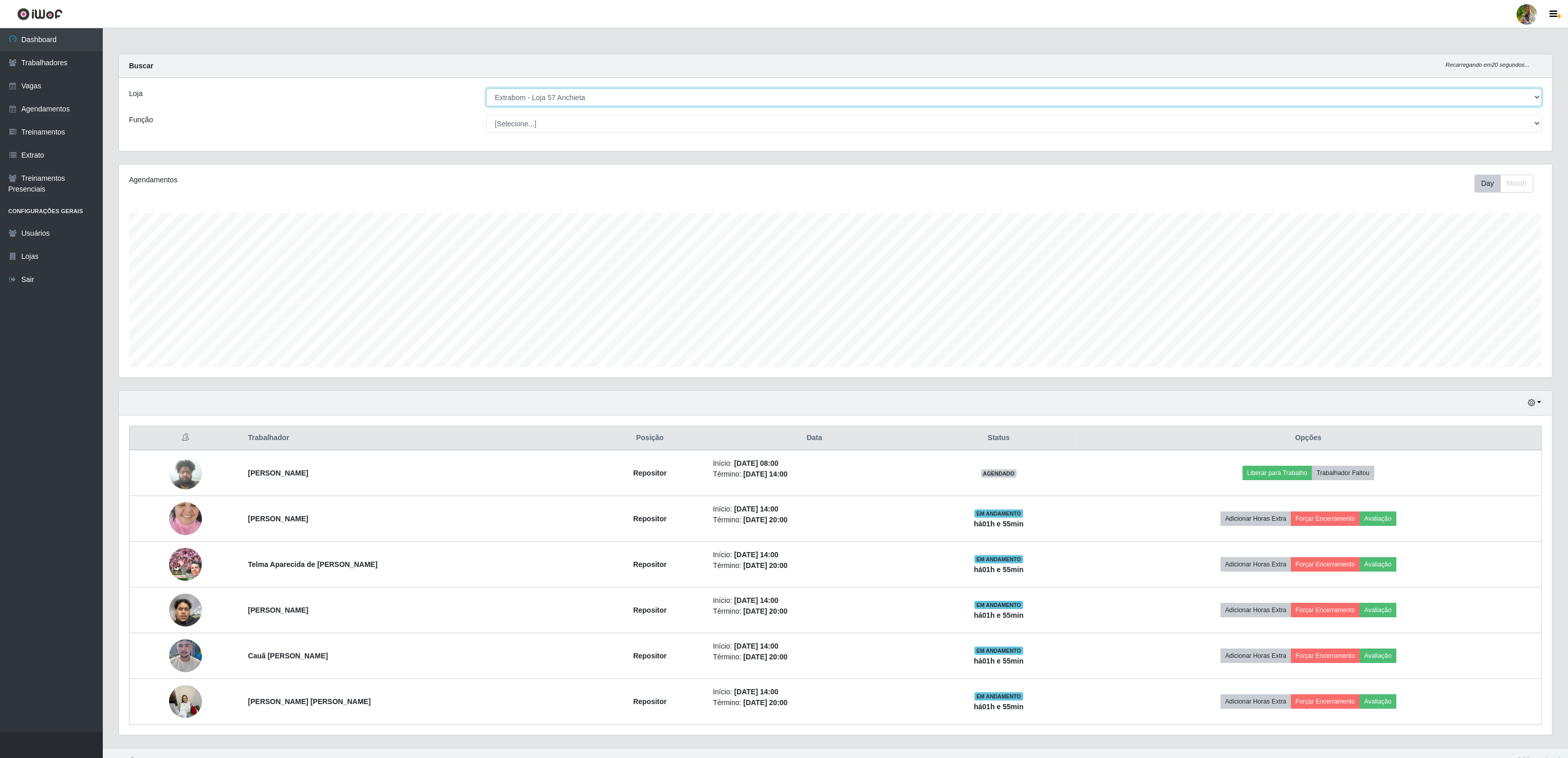
scroll to position [513405, 512454]
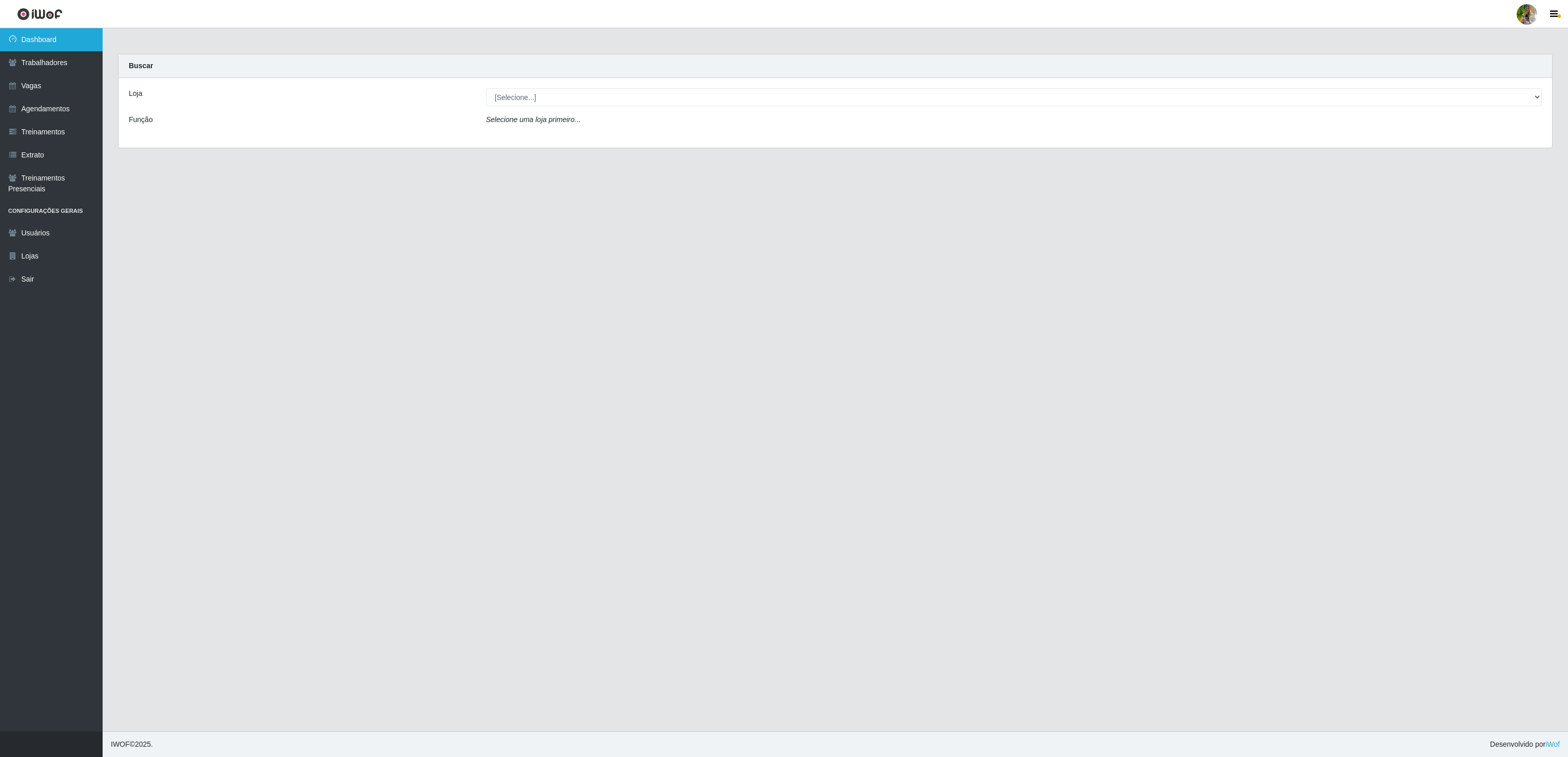
click at [47, 47] on link "Dashboard" at bounding box center [51, 40] width 103 height 23
click at [613, 96] on select "[Selecione...] Atacado Vem - [GEOGRAPHIC_DATA] 30 Laranjeiras Velha Atacado Vem…" at bounding box center [1013, 97] width 1056 height 18
click at [486, 89] on select "[Selecione...] Atacado Vem - [GEOGRAPHIC_DATA] 30 Laranjeiras Velha Atacado Vem…" at bounding box center [1013, 97] width 1056 height 18
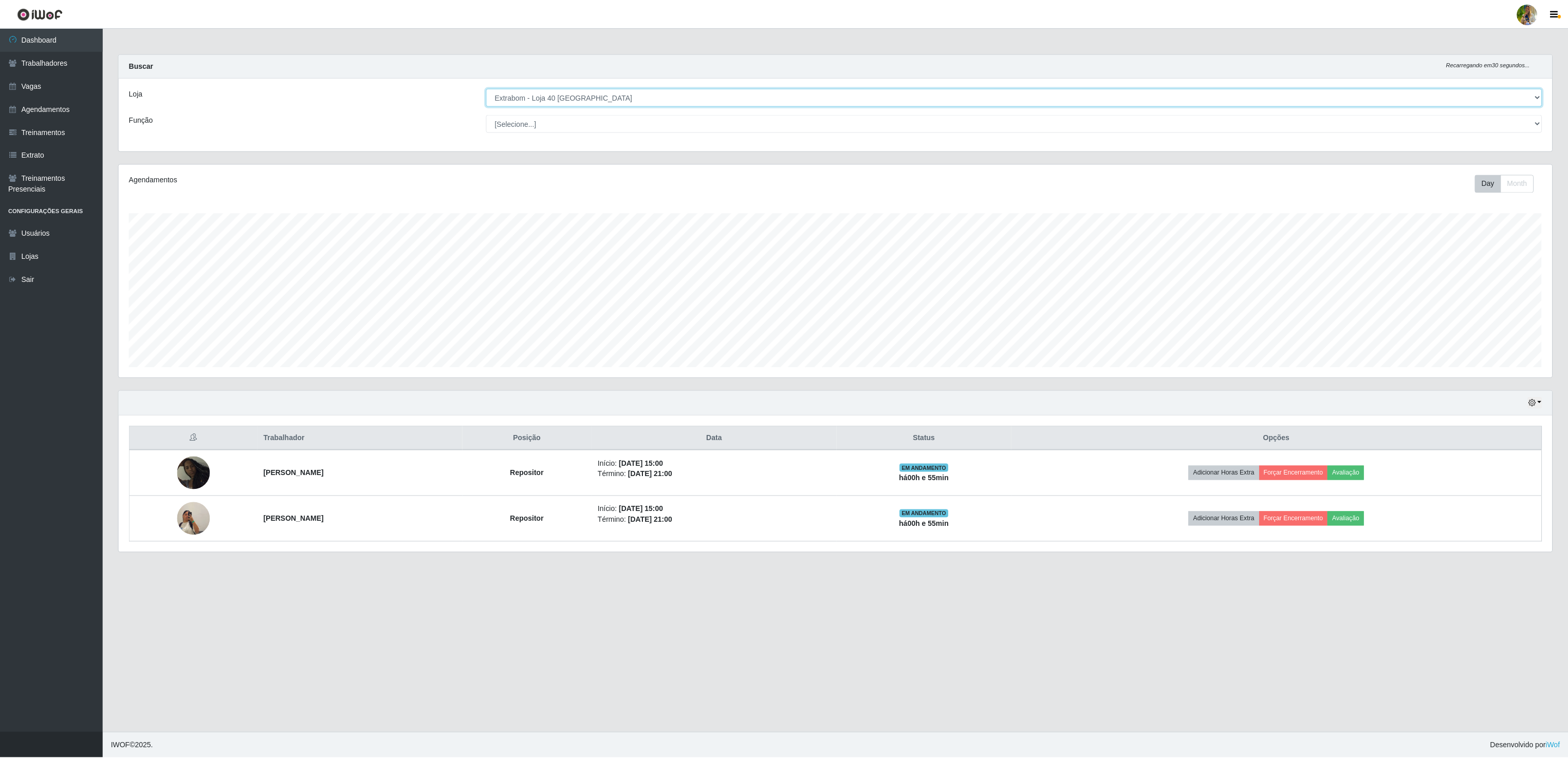
scroll to position [214, 1434]
click at [630, 105] on select "[Selecione...] Atacado Vem - [GEOGRAPHIC_DATA] 30 Laranjeiras Velha Atacado Vem…" at bounding box center [1015, 97] width 1058 height 18
click at [486, 89] on select "[Selecione...] Atacado Vem - [GEOGRAPHIC_DATA] 30 Laranjeiras Velha Atacado Vem…" at bounding box center [1015, 97] width 1058 height 18
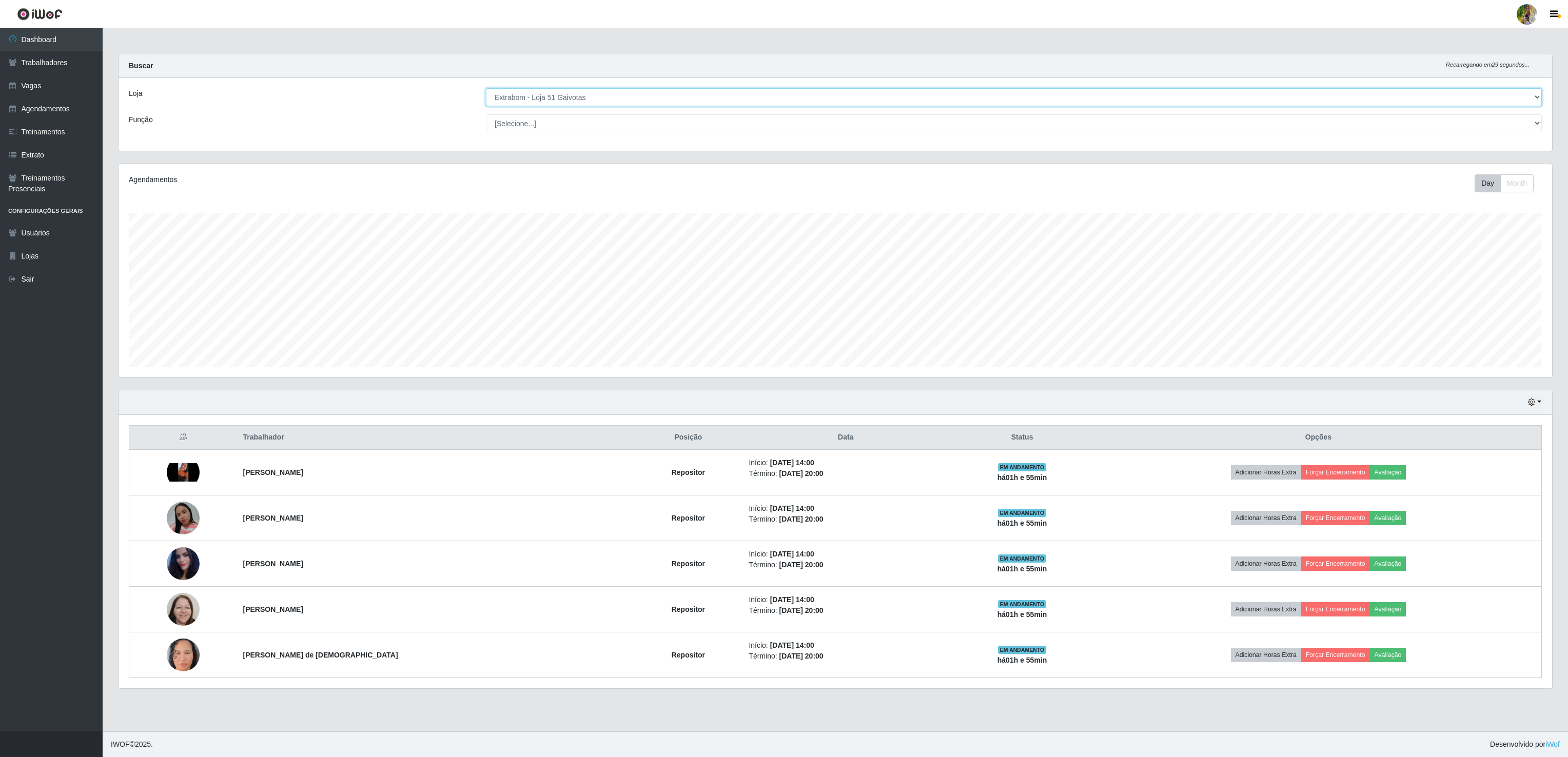
click at [582, 99] on select "[Selecione...] Atacado Vem - [GEOGRAPHIC_DATA] 30 Laranjeiras Velha Atacado Vem…" at bounding box center [1013, 97] width 1056 height 18
click at [486, 89] on select "[Selecione...] Atacado Vem - [GEOGRAPHIC_DATA] 30 Laranjeiras Velha Atacado Vem…" at bounding box center [1013, 97] width 1056 height 18
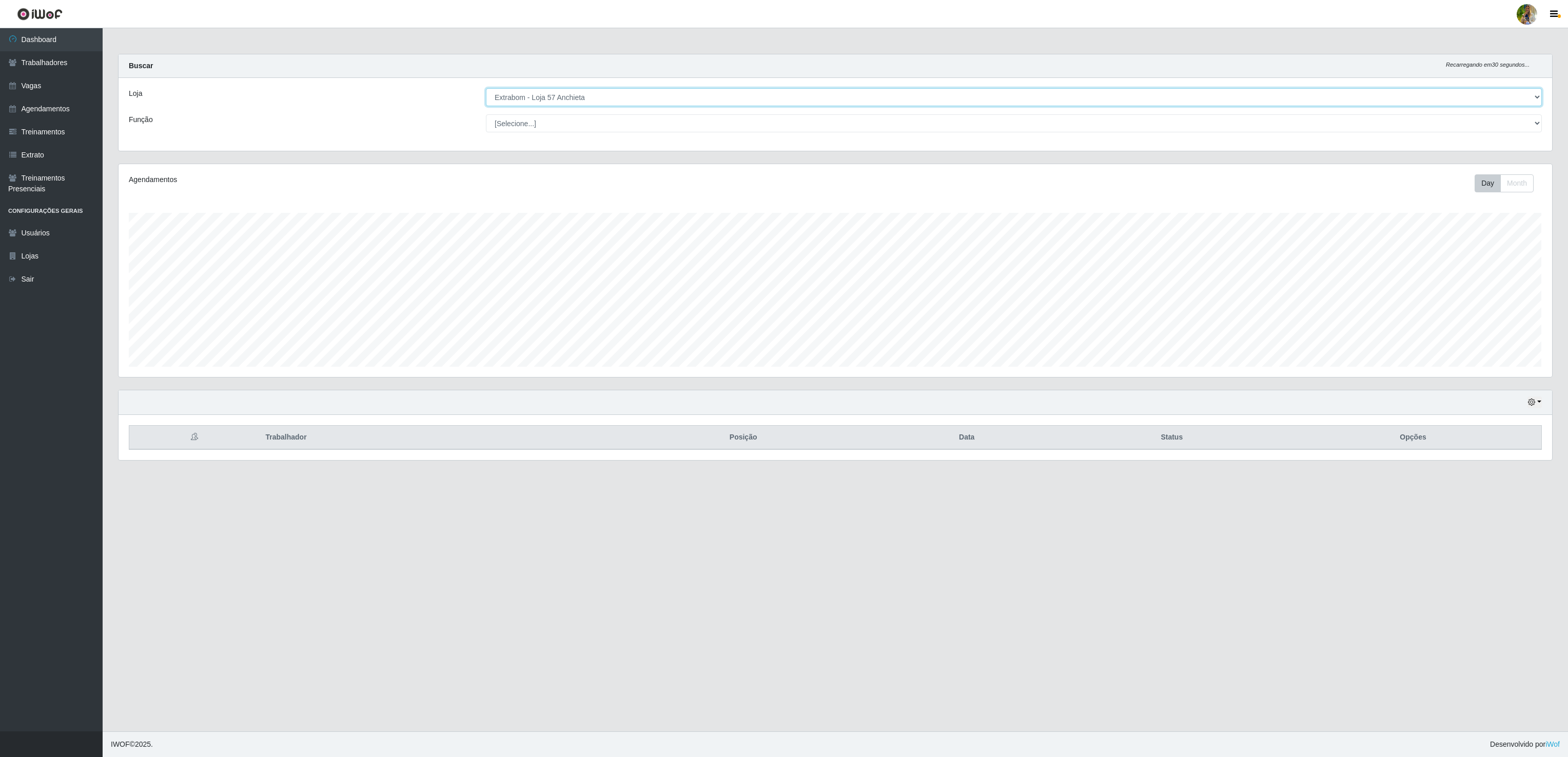
scroll to position [512728, 511658]
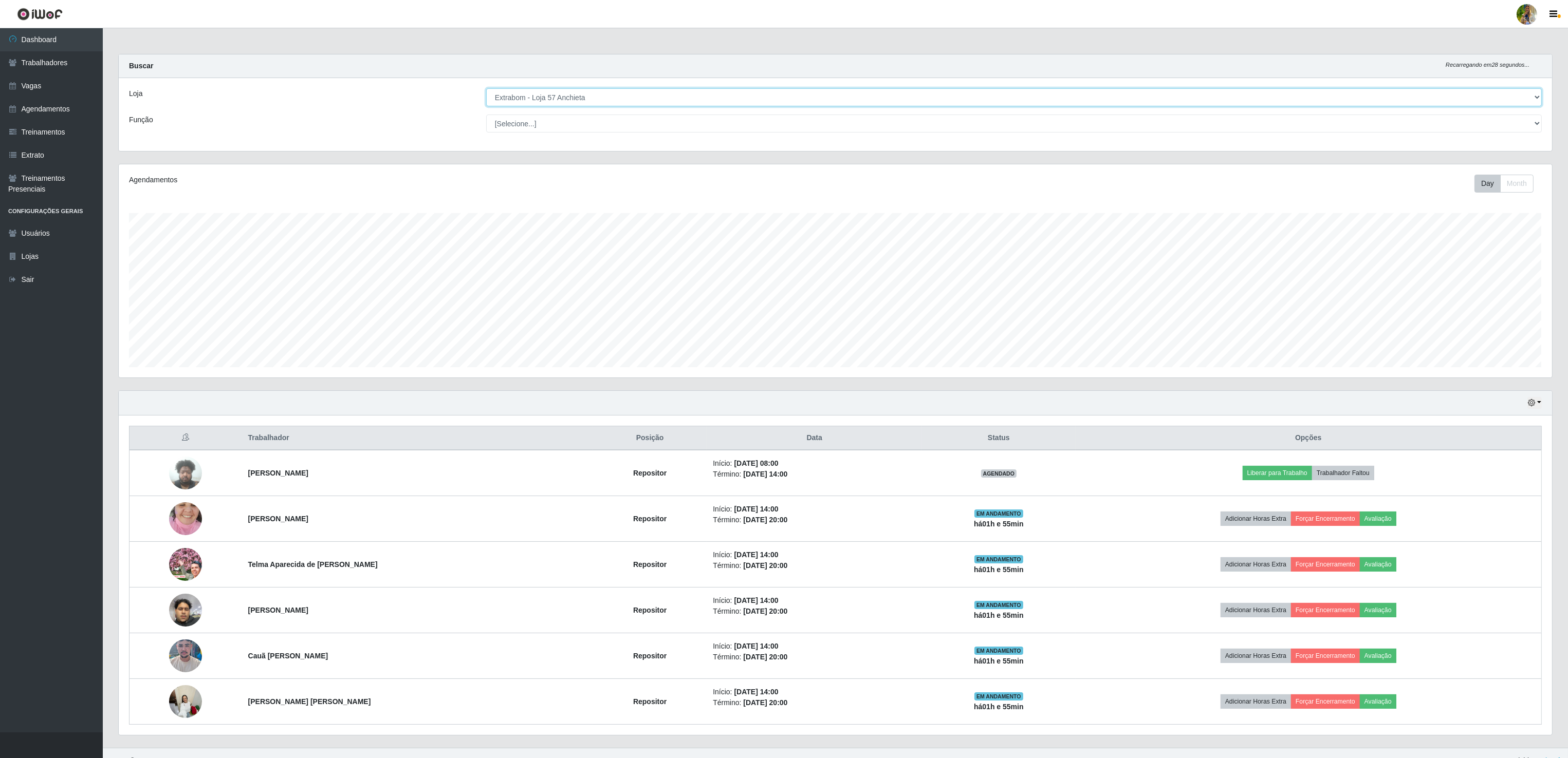
click at [602, 94] on select "[Selecione...] Atacado Vem - [GEOGRAPHIC_DATA] 30 Laranjeiras Velha Atacado Vem…" at bounding box center [1013, 97] width 1055 height 18
click at [486, 89] on select "[Selecione...] Atacado Vem - [GEOGRAPHIC_DATA] 30 Laranjeiras Velha Atacado Vem…" at bounding box center [1013, 97] width 1055 height 18
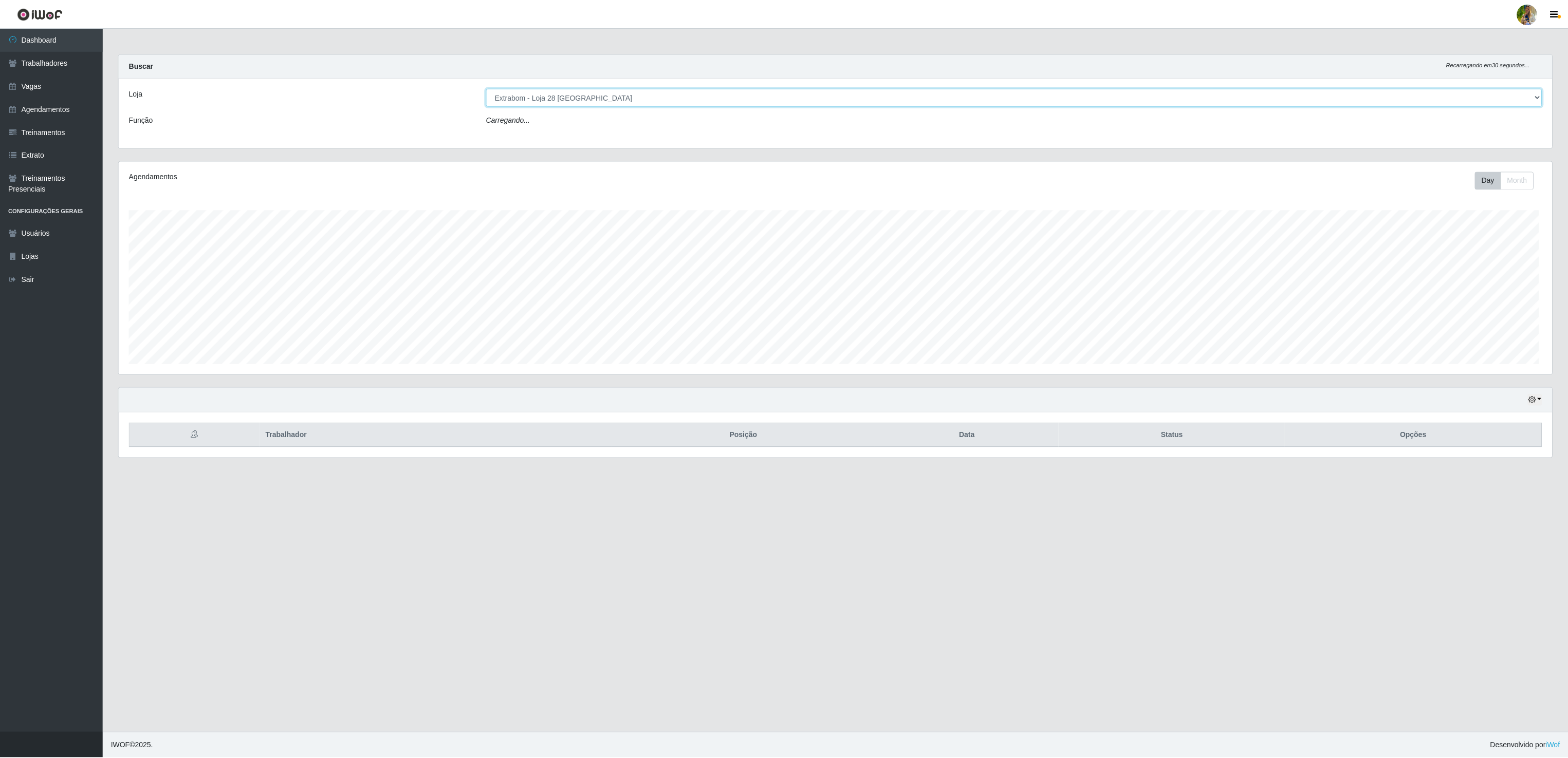
scroll to position [214, 1434]
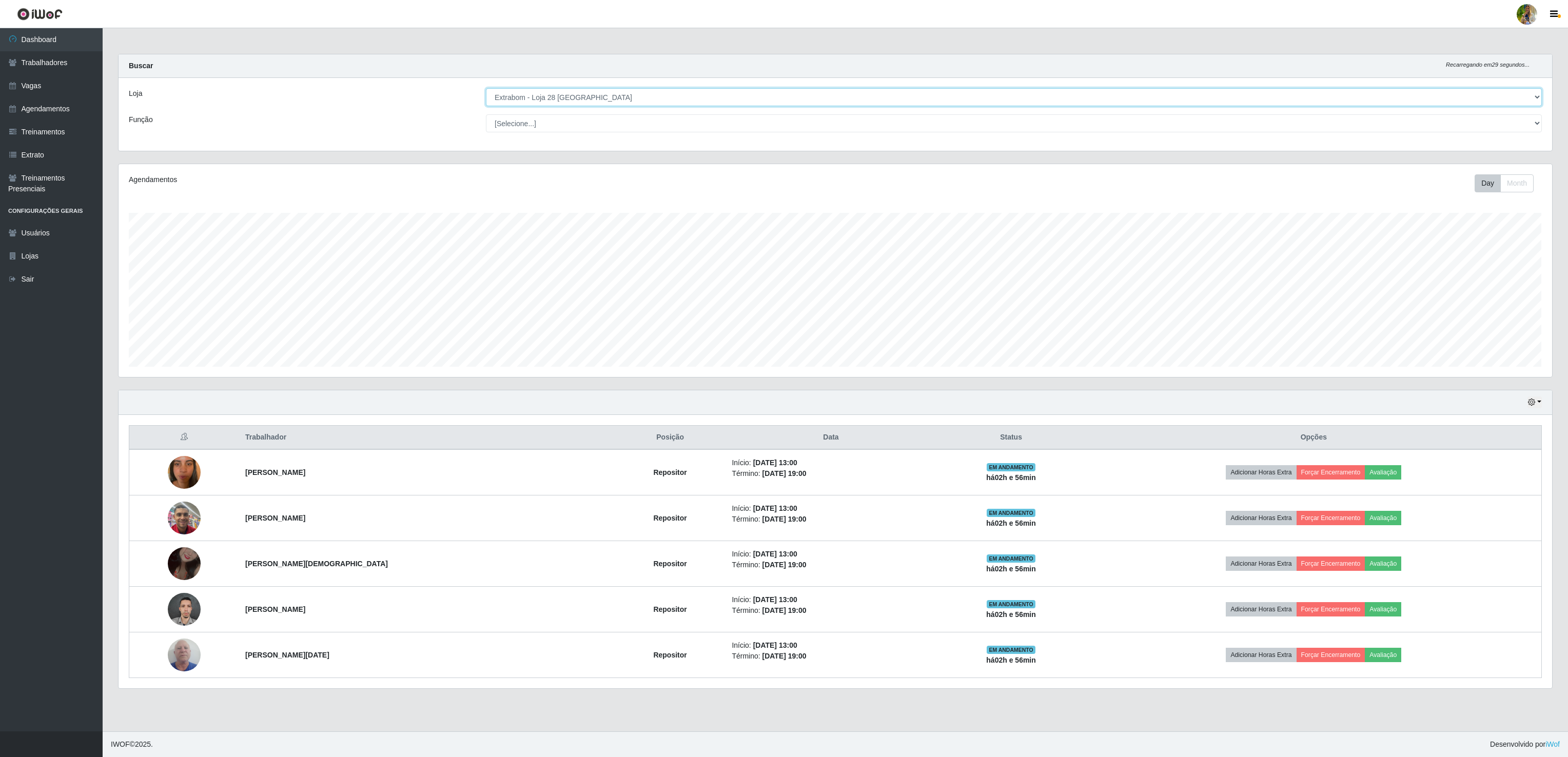
click at [606, 100] on select "[Selecione...] Atacado Vem - [GEOGRAPHIC_DATA] 30 Laranjeiras Velha Atacado Vem…" at bounding box center [1013, 97] width 1056 height 18
click at [486, 89] on select "[Selecione...] Atacado Vem - [GEOGRAPHIC_DATA] 30 Laranjeiras Velha Atacado Vem…" at bounding box center [1013, 97] width 1056 height 18
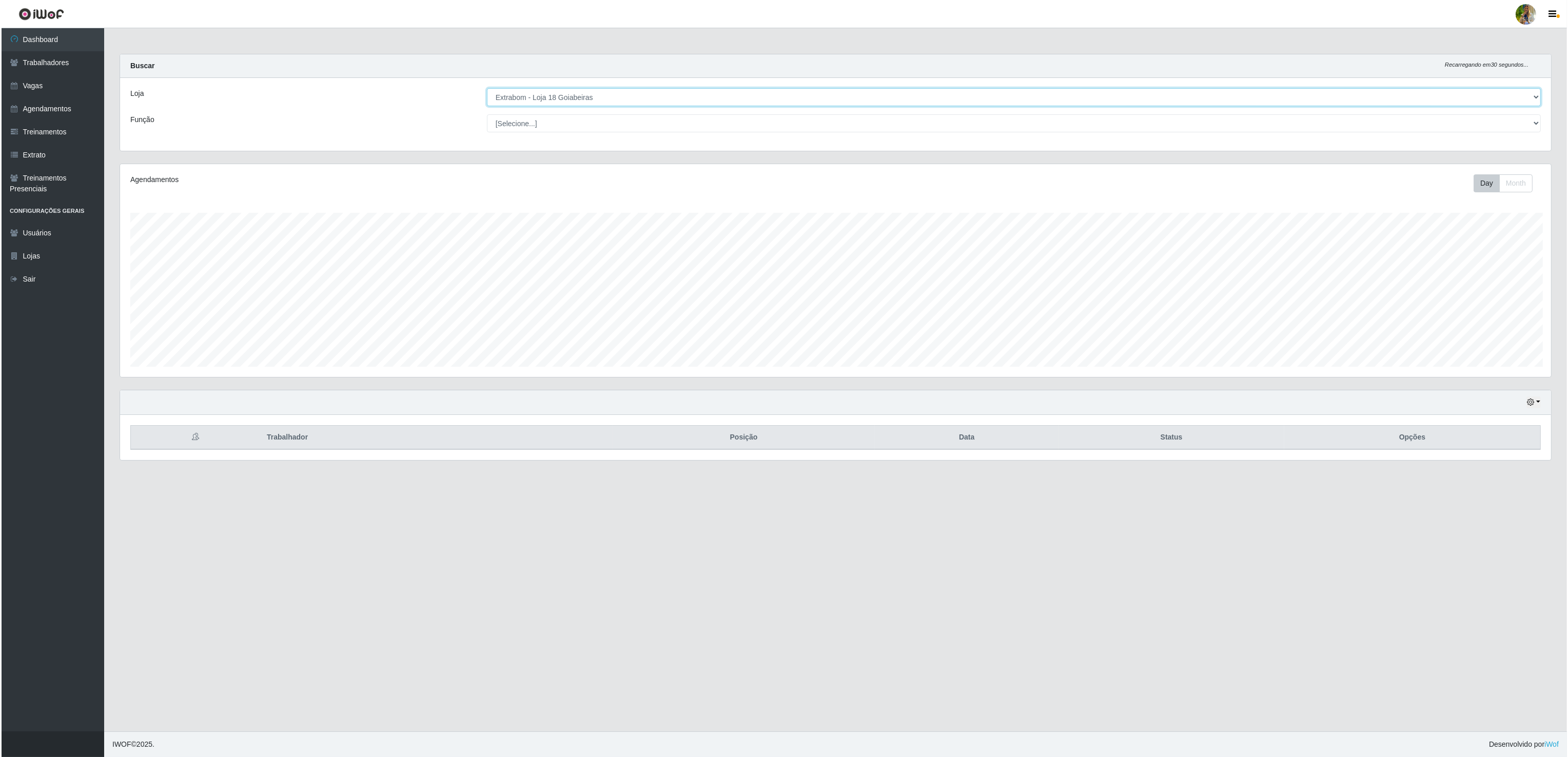
scroll to position [512728, 511658]
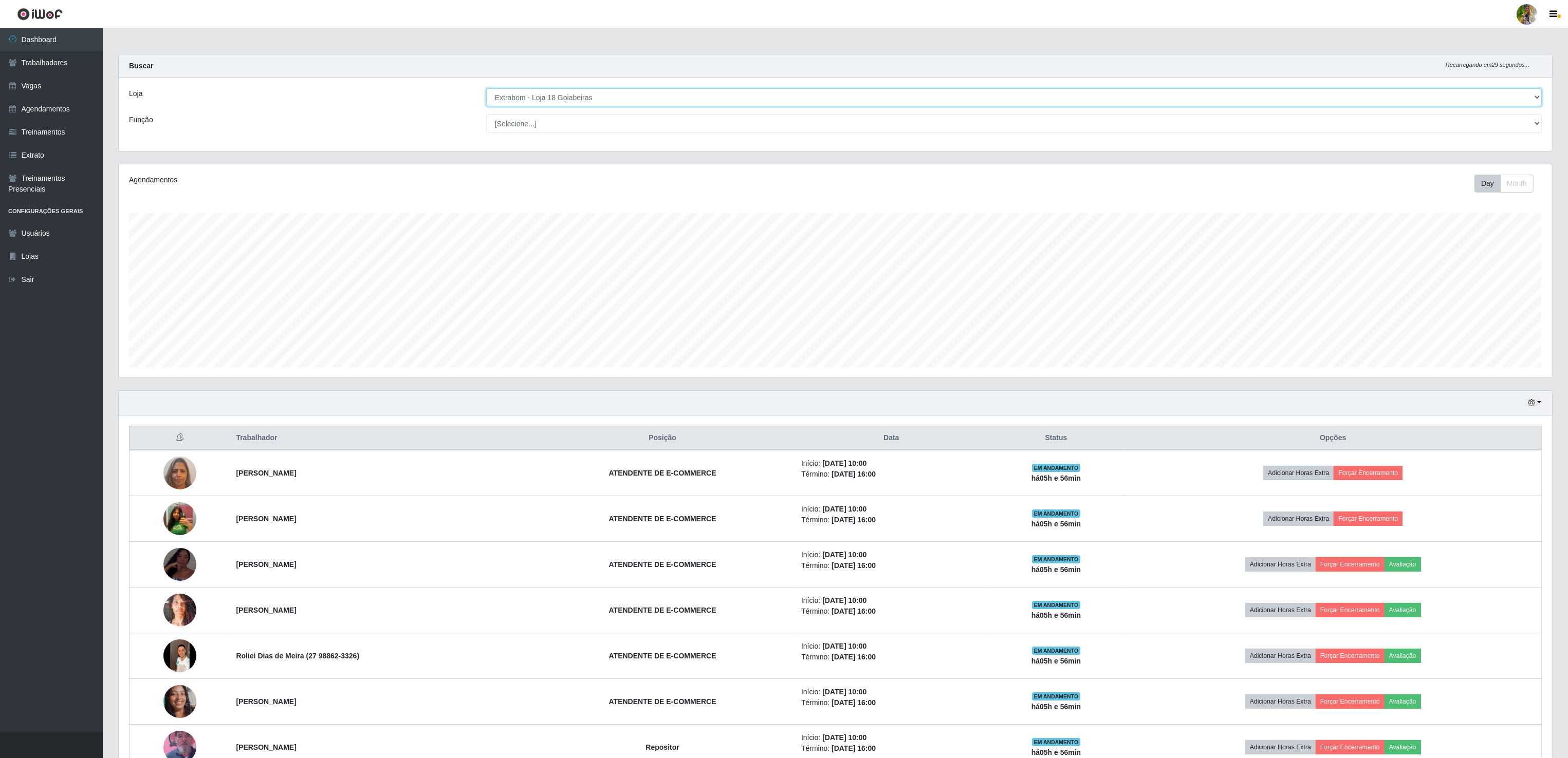
click at [622, 96] on select "[Selecione...] Atacado Vem - [GEOGRAPHIC_DATA] 30 Laranjeiras Velha Atacado Vem…" at bounding box center [1013, 97] width 1055 height 18
click at [486, 89] on select "[Selecione...] Atacado Vem - [GEOGRAPHIC_DATA] 30 Laranjeiras Velha Atacado Vem…" at bounding box center [1013, 97] width 1055 height 18
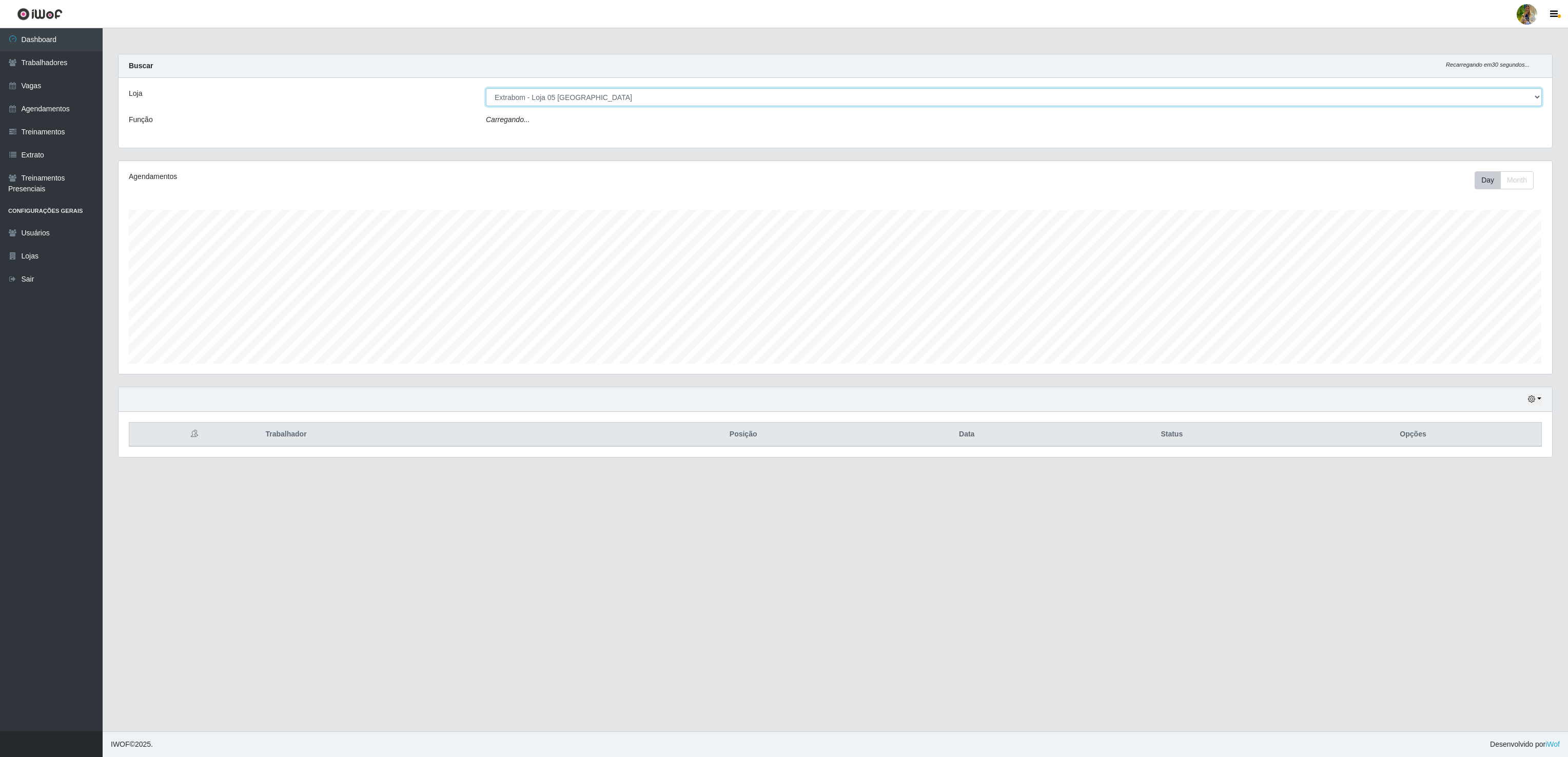
scroll to position [214, 1432]
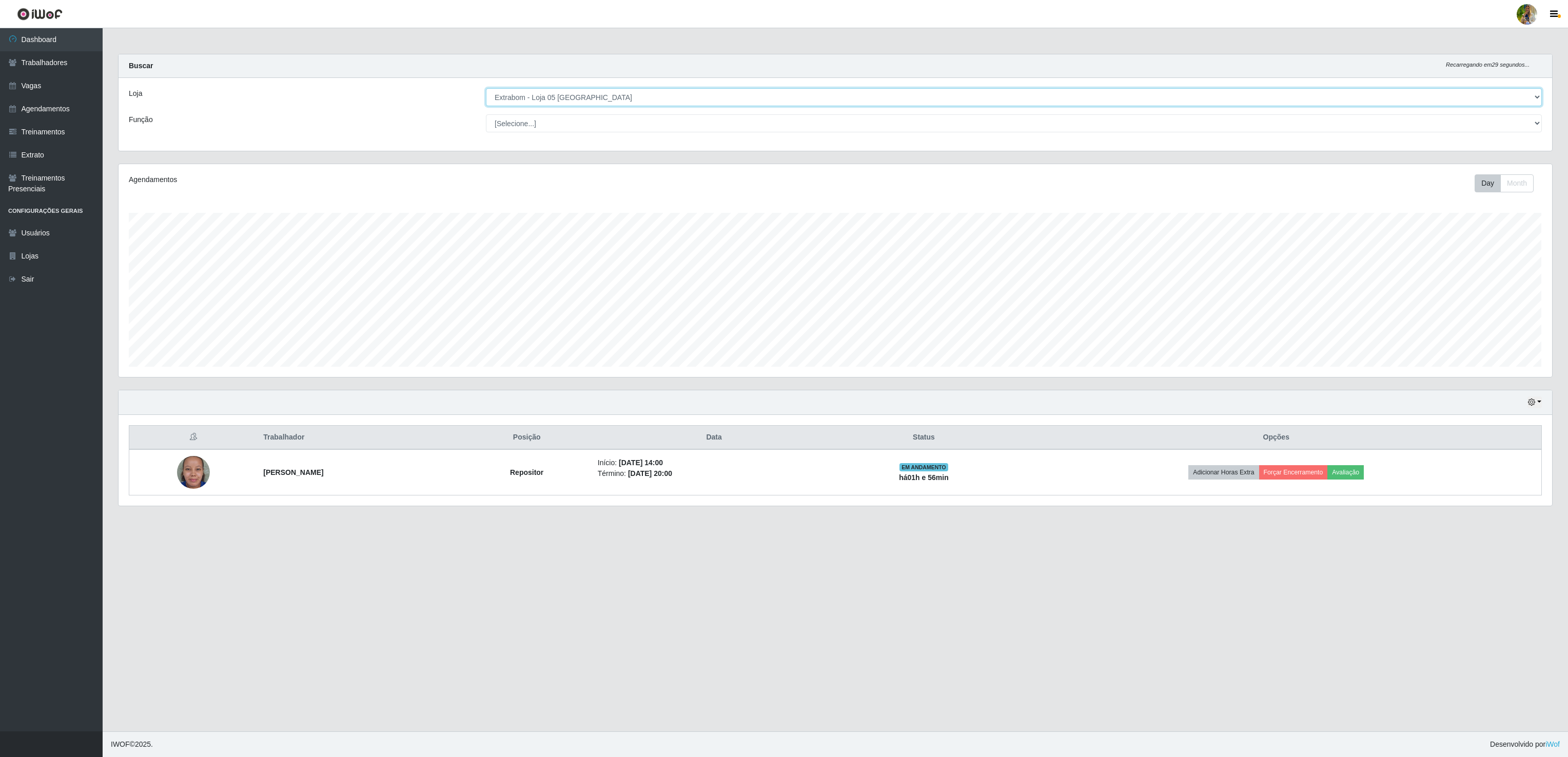
click at [628, 101] on select "[Selecione...] Atacado Vem - [GEOGRAPHIC_DATA] 30 Laranjeiras Velha Atacado Vem…" at bounding box center [1013, 97] width 1056 height 18
select select "495"
click at [486, 89] on select "[Selecione...] Atacado Vem - [GEOGRAPHIC_DATA] 30 Laranjeiras Velha Atacado Vem…" at bounding box center [1013, 97] width 1056 height 18
